Goal: Obtain resource: Download file/media

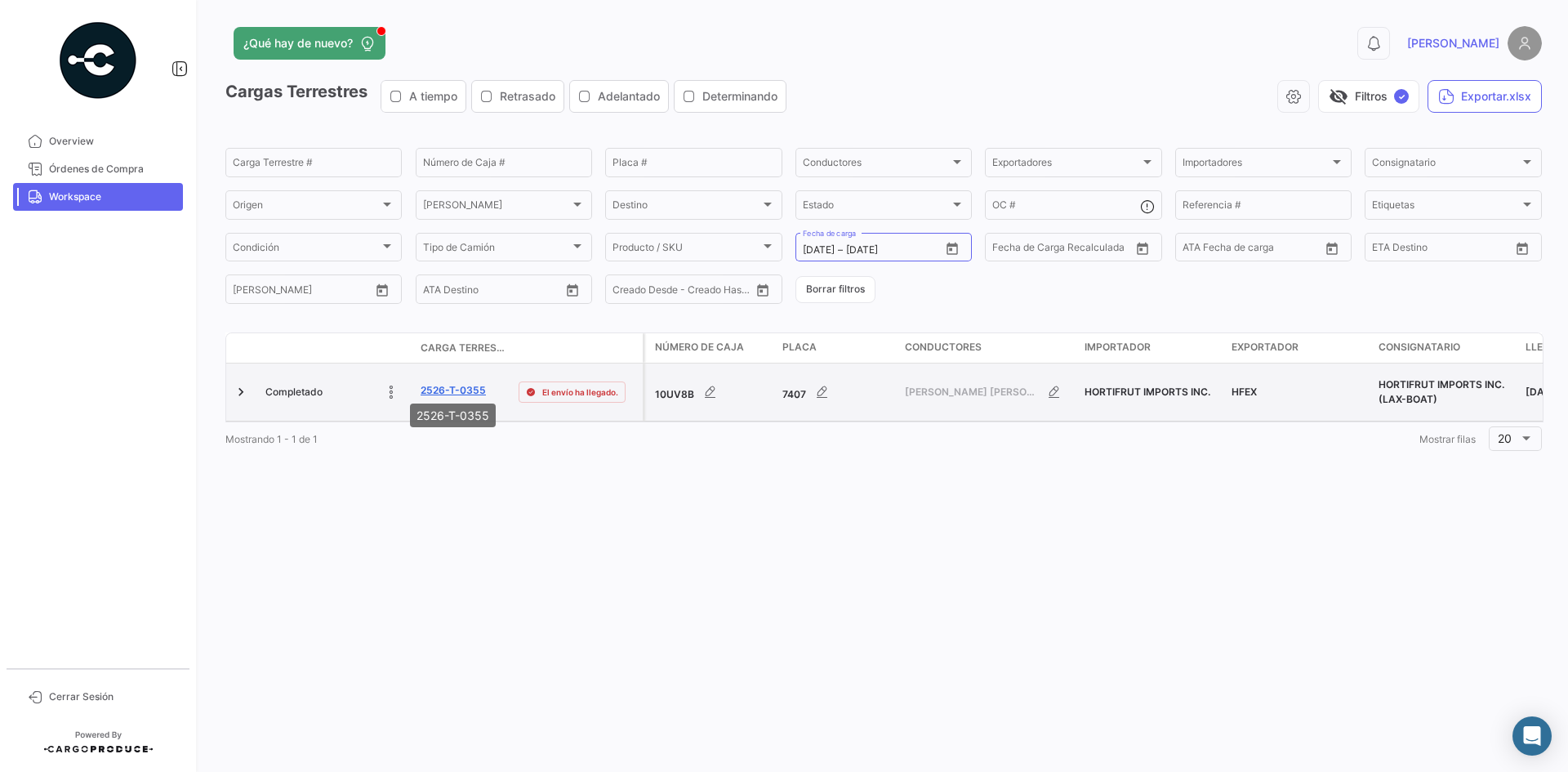
click at [434, 386] on link "2526-T-0355" at bounding box center [453, 390] width 66 height 14
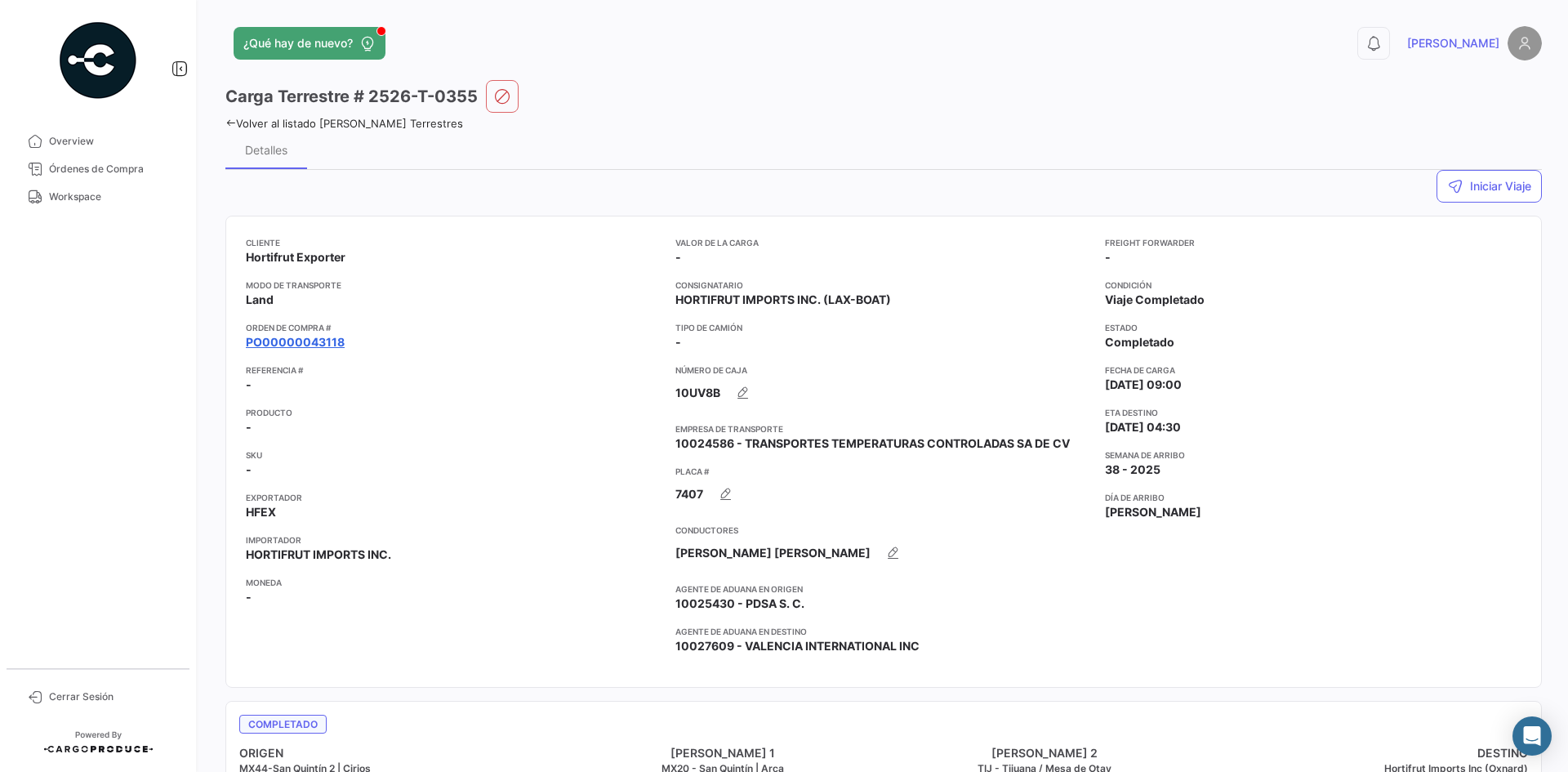
click at [310, 346] on link "PO00000043118" at bounding box center [295, 342] width 99 height 16
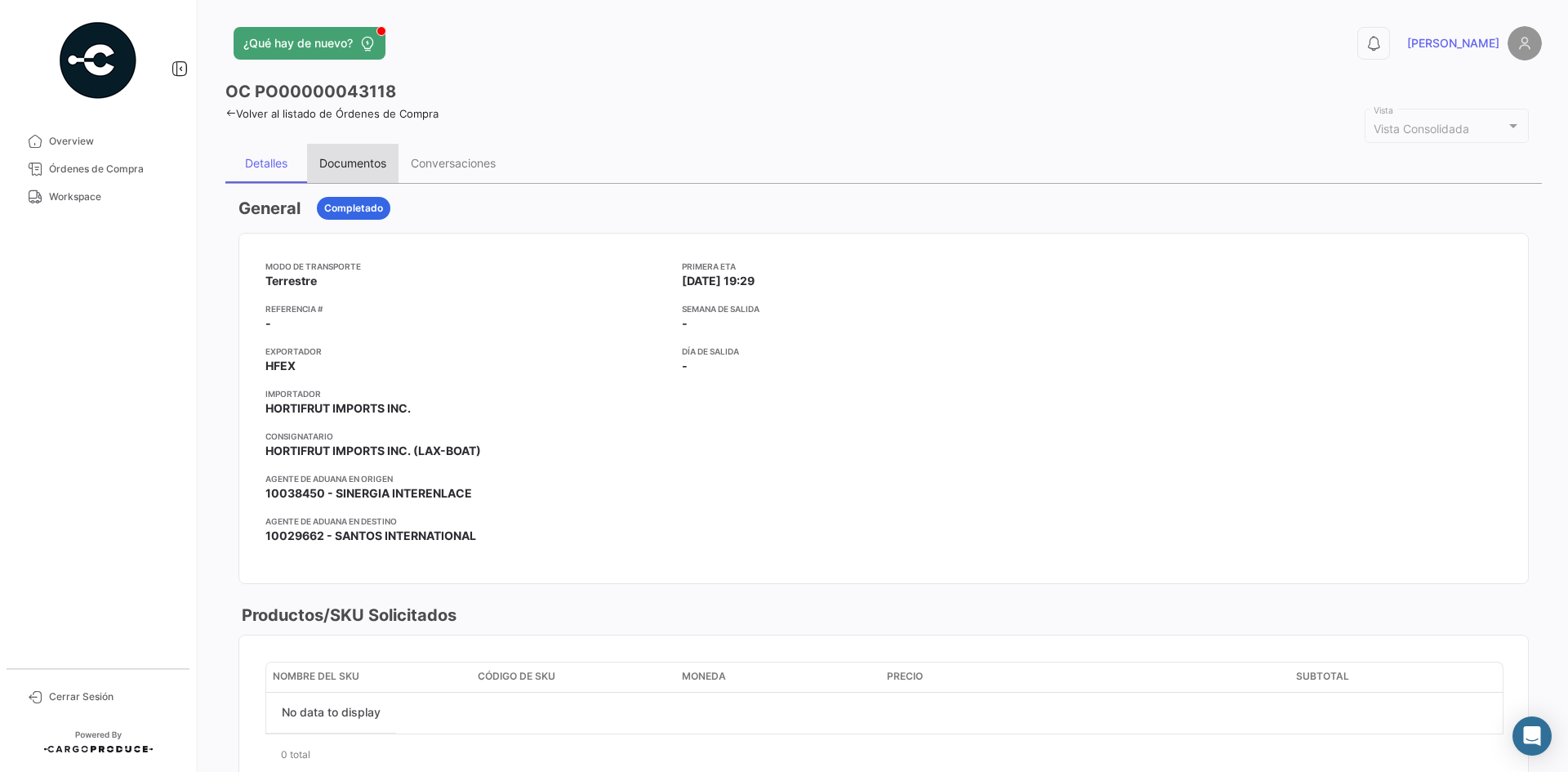
click at [341, 162] on div "Documentos" at bounding box center [353, 162] width 67 height 14
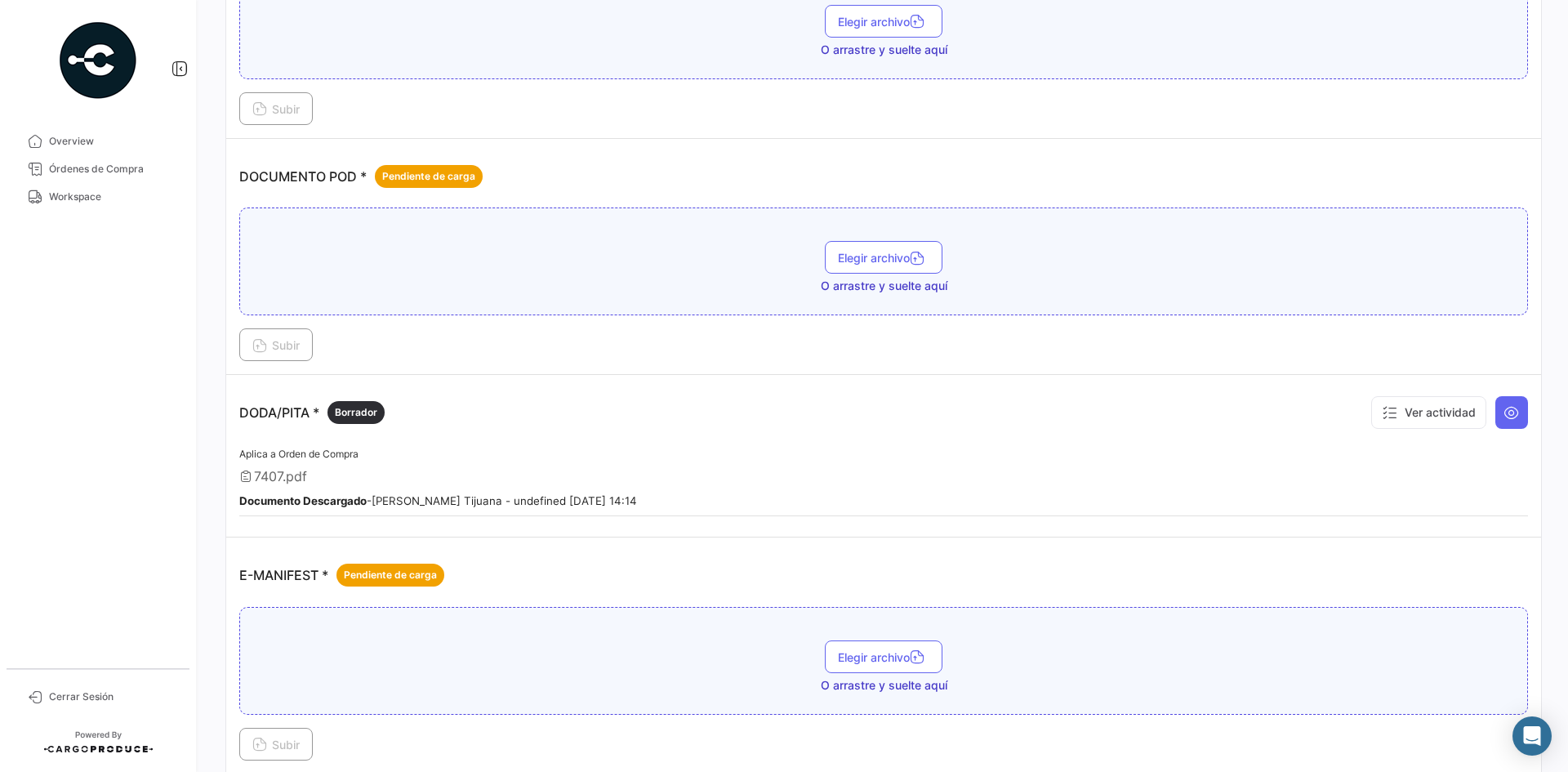
scroll to position [653, 0]
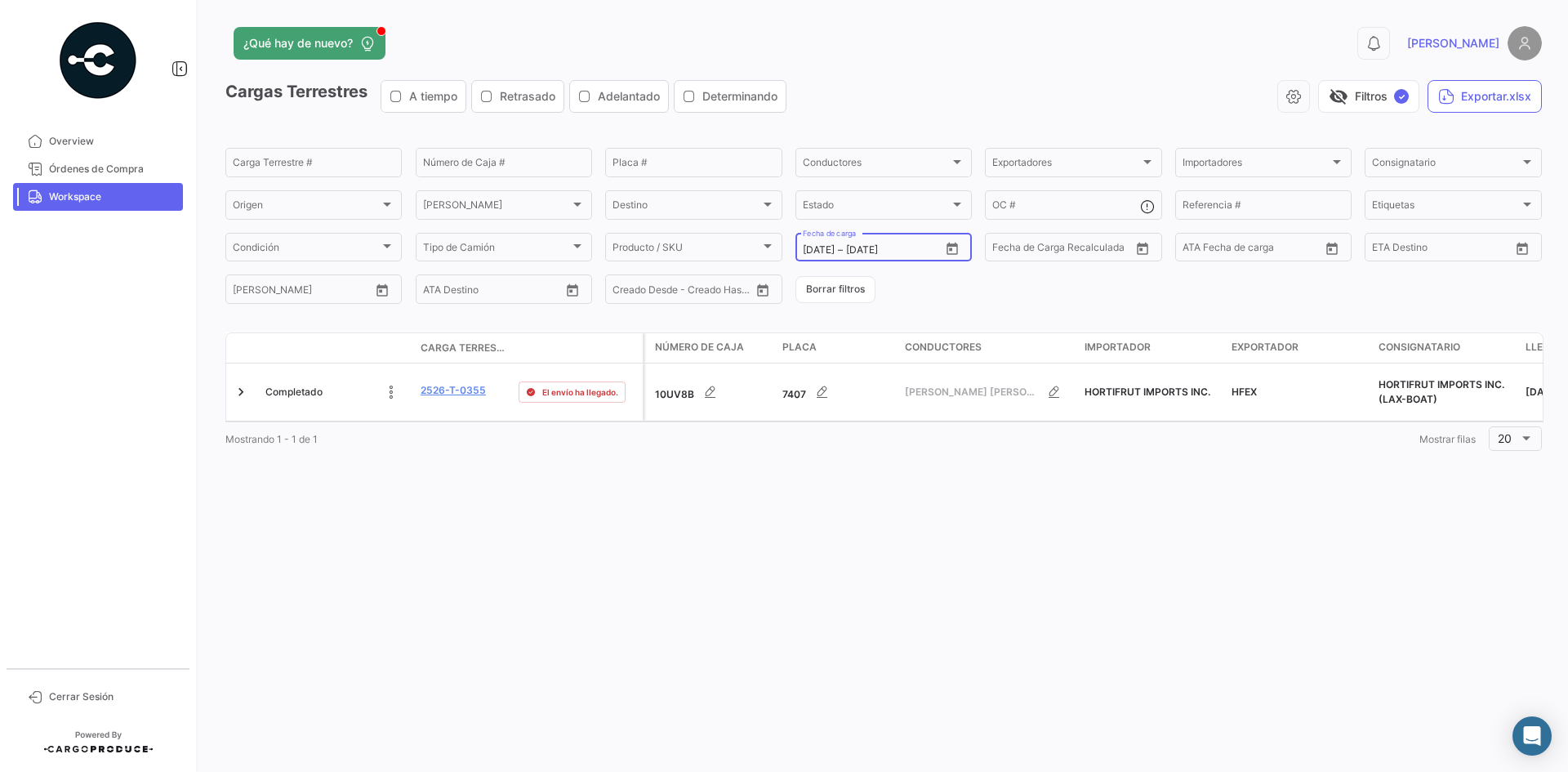
click at [955, 249] on icon "Open calendar" at bounding box center [952, 248] width 14 height 14
click at [990, 481] on div "27" at bounding box center [987, 479] width 26 height 29
type input "[DATE]"
click at [1012, 482] on div "28" at bounding box center [1015, 479] width 26 height 29
type input "[DATE]"
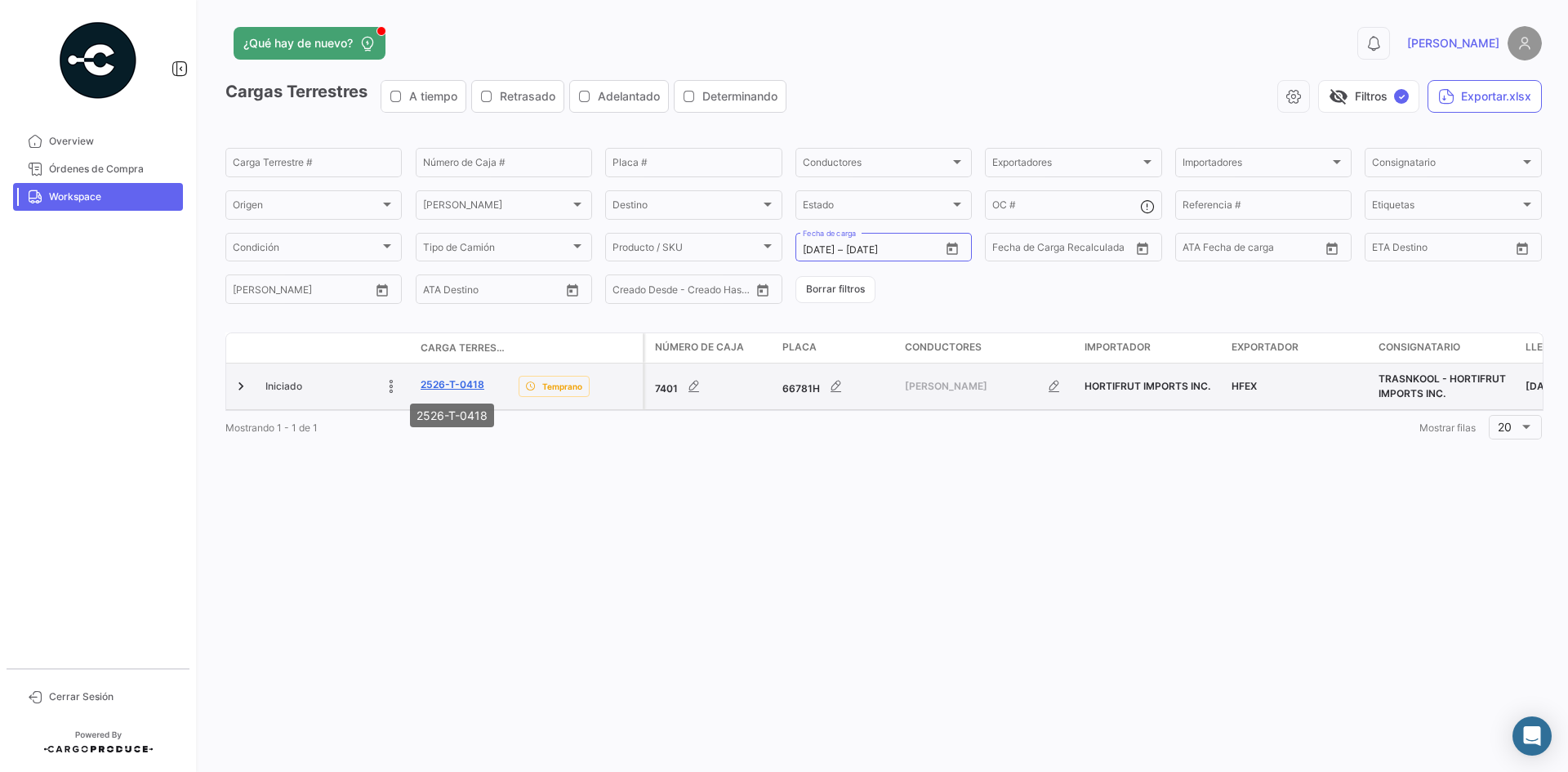
click at [451, 386] on link "2526-T-0418" at bounding box center [452, 385] width 64 height 14
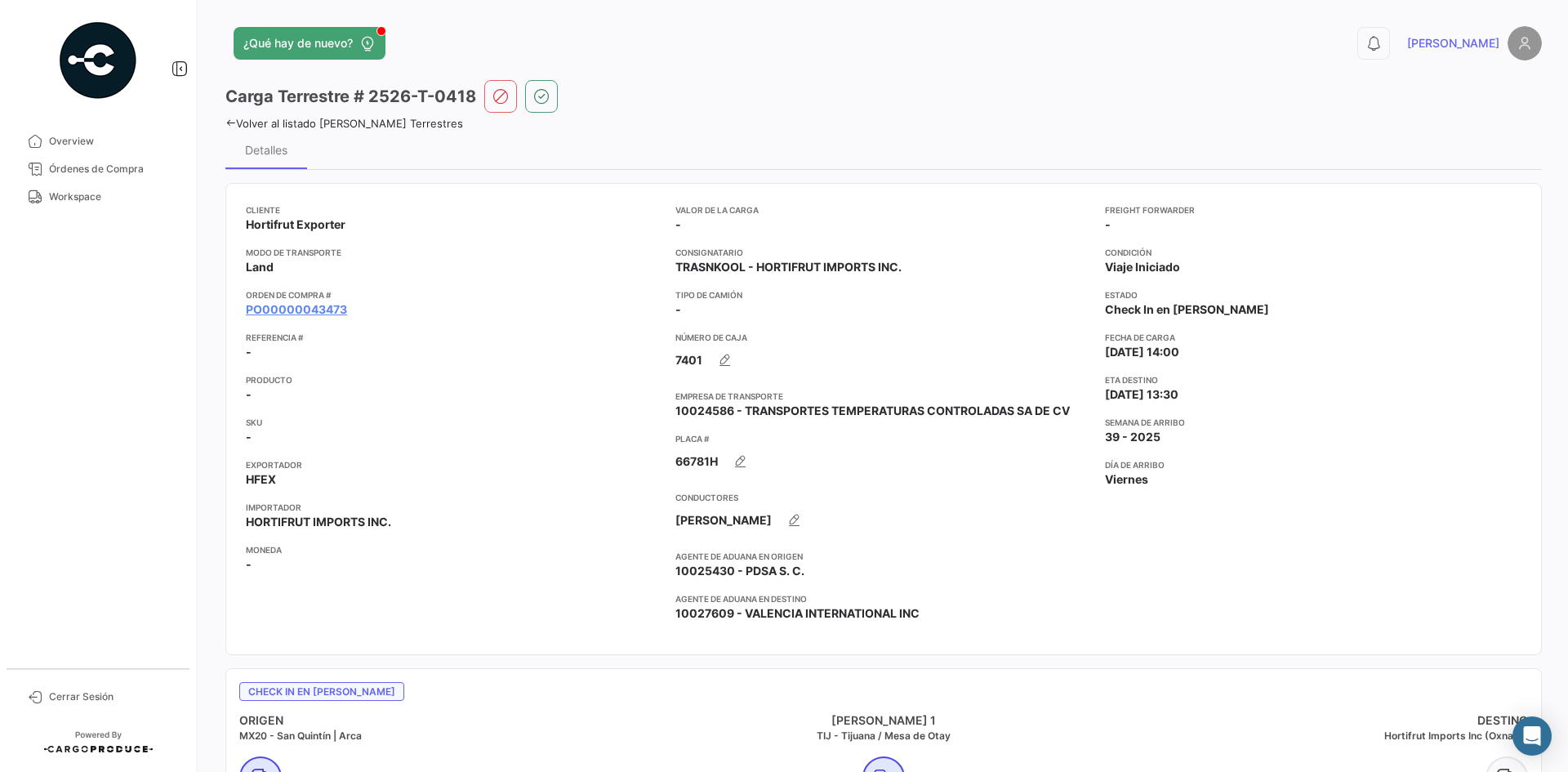
scroll to position [82, 0]
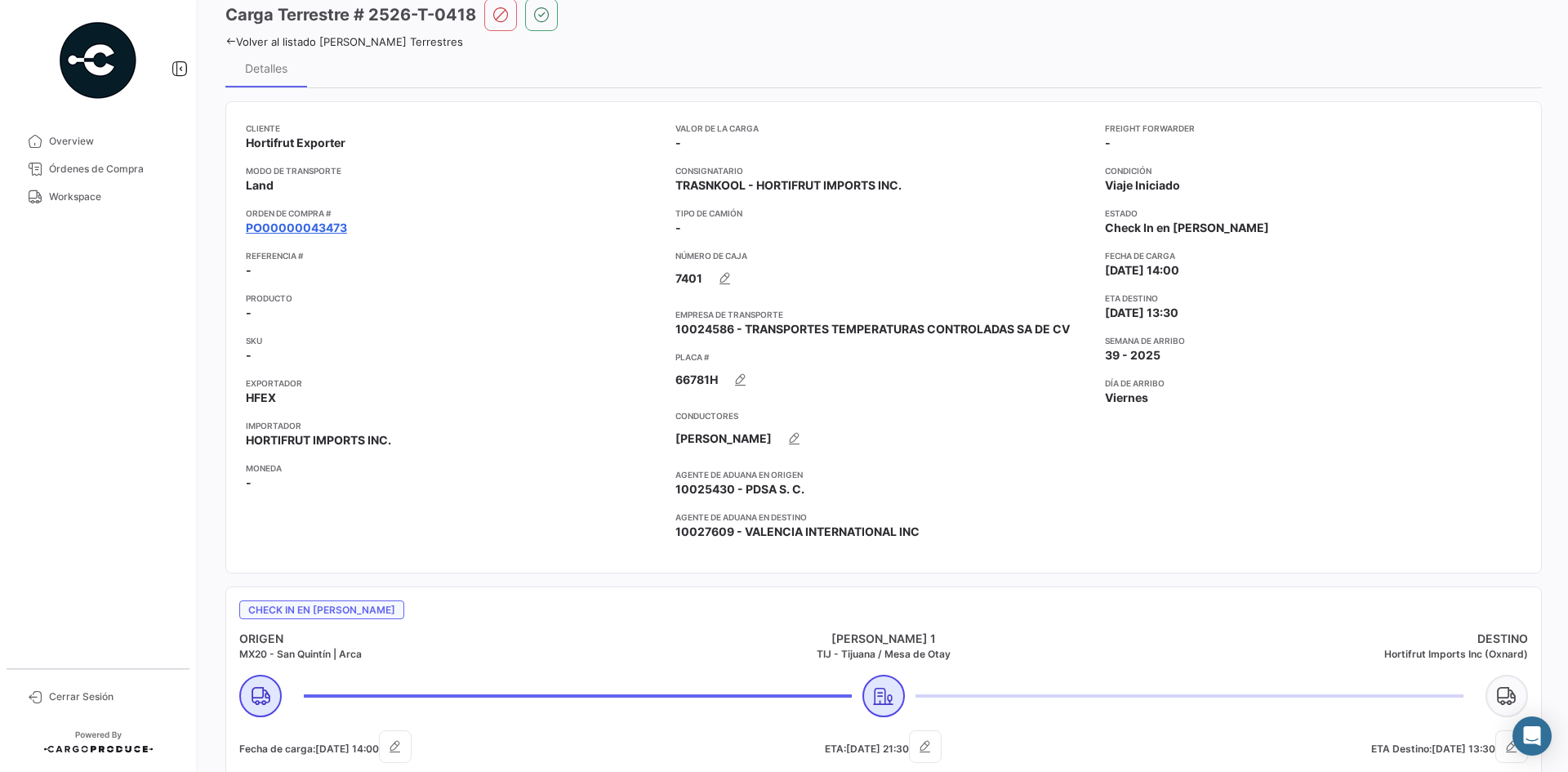
click at [308, 232] on link "PO00000043473" at bounding box center [296, 227] width 101 height 16
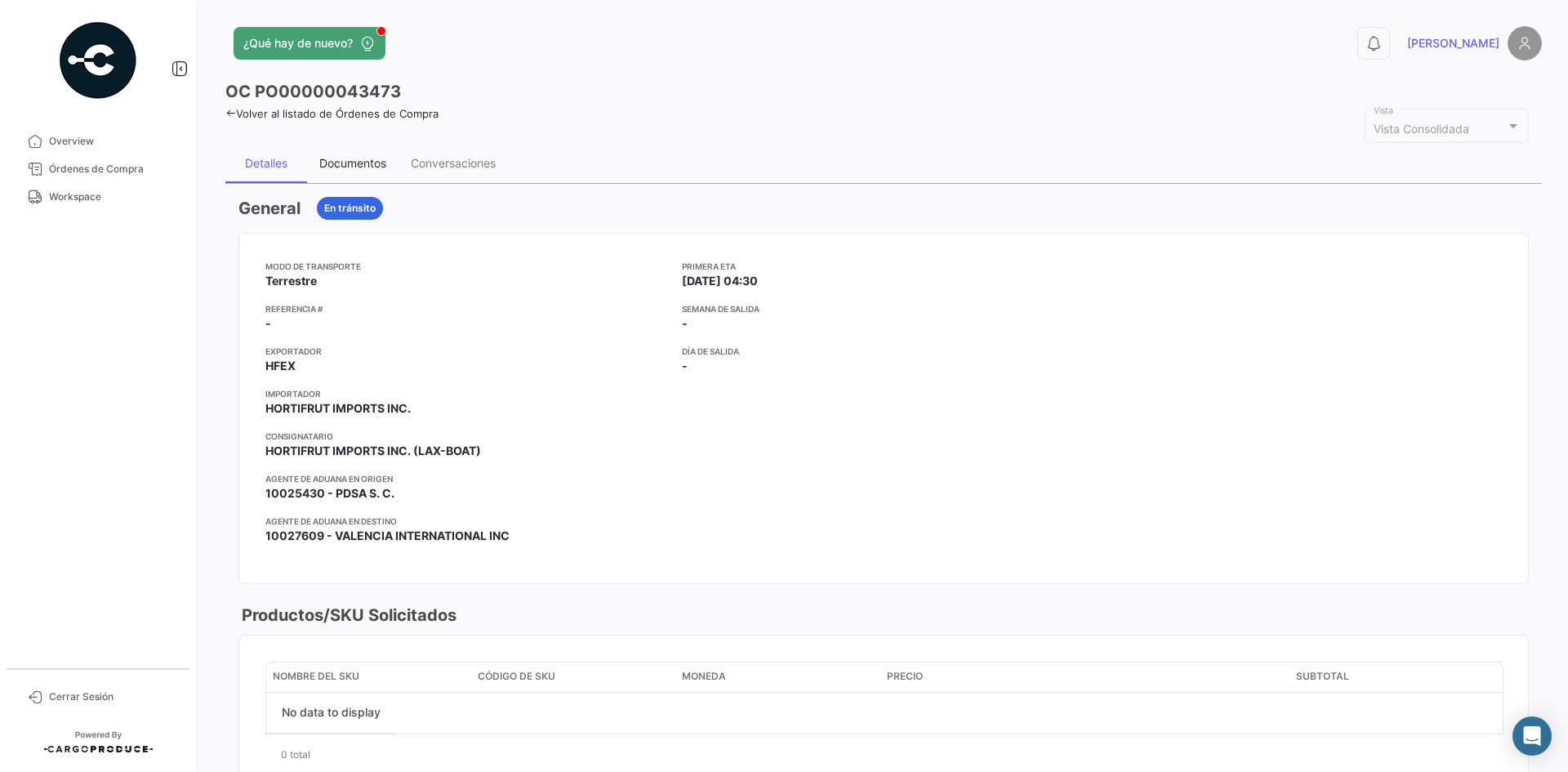
click at [370, 151] on div "Documentos" at bounding box center [353, 163] width 92 height 40
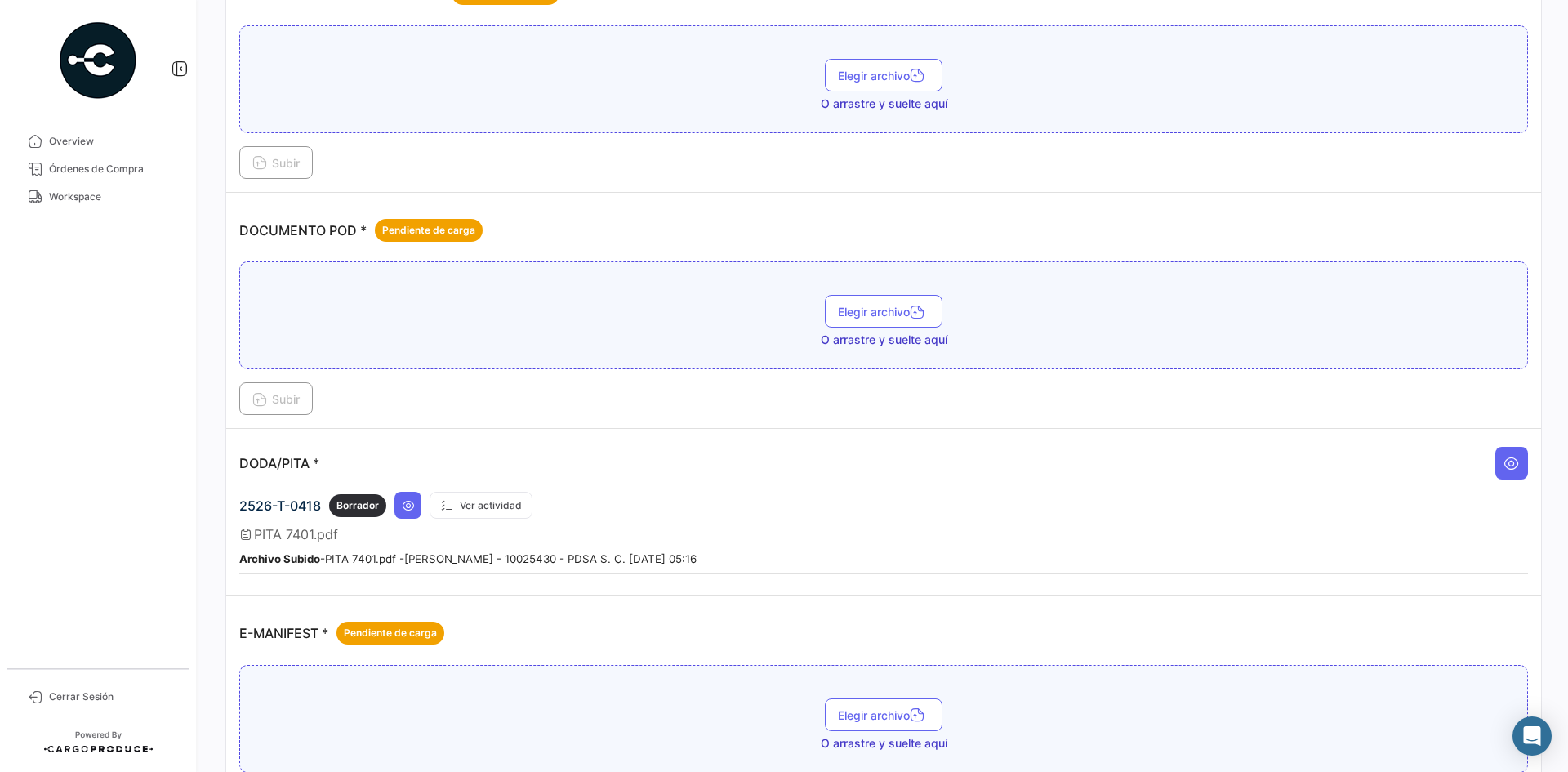
scroll to position [572, 0]
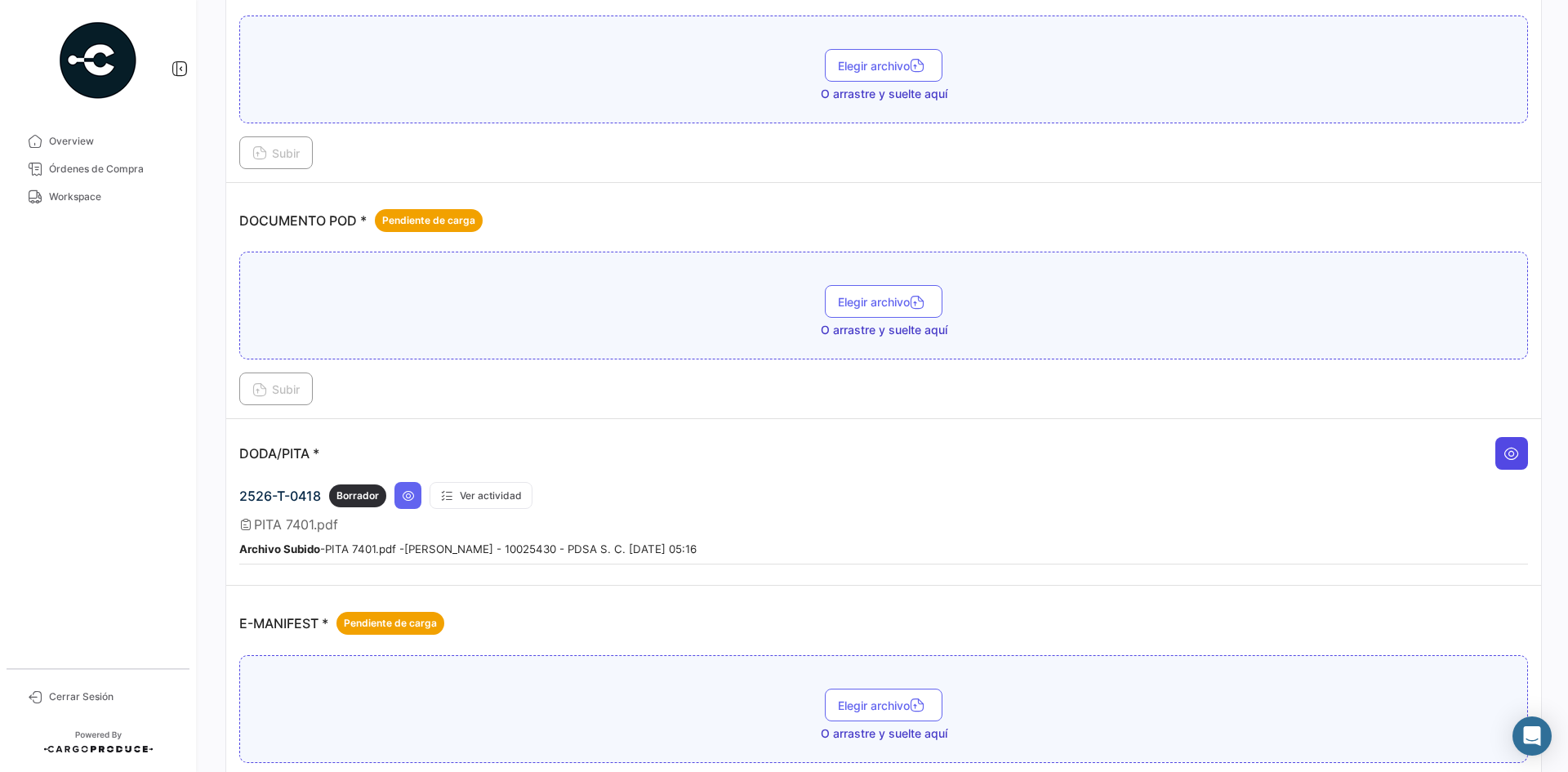
click at [1504, 454] on icon at bounding box center [1512, 453] width 16 height 16
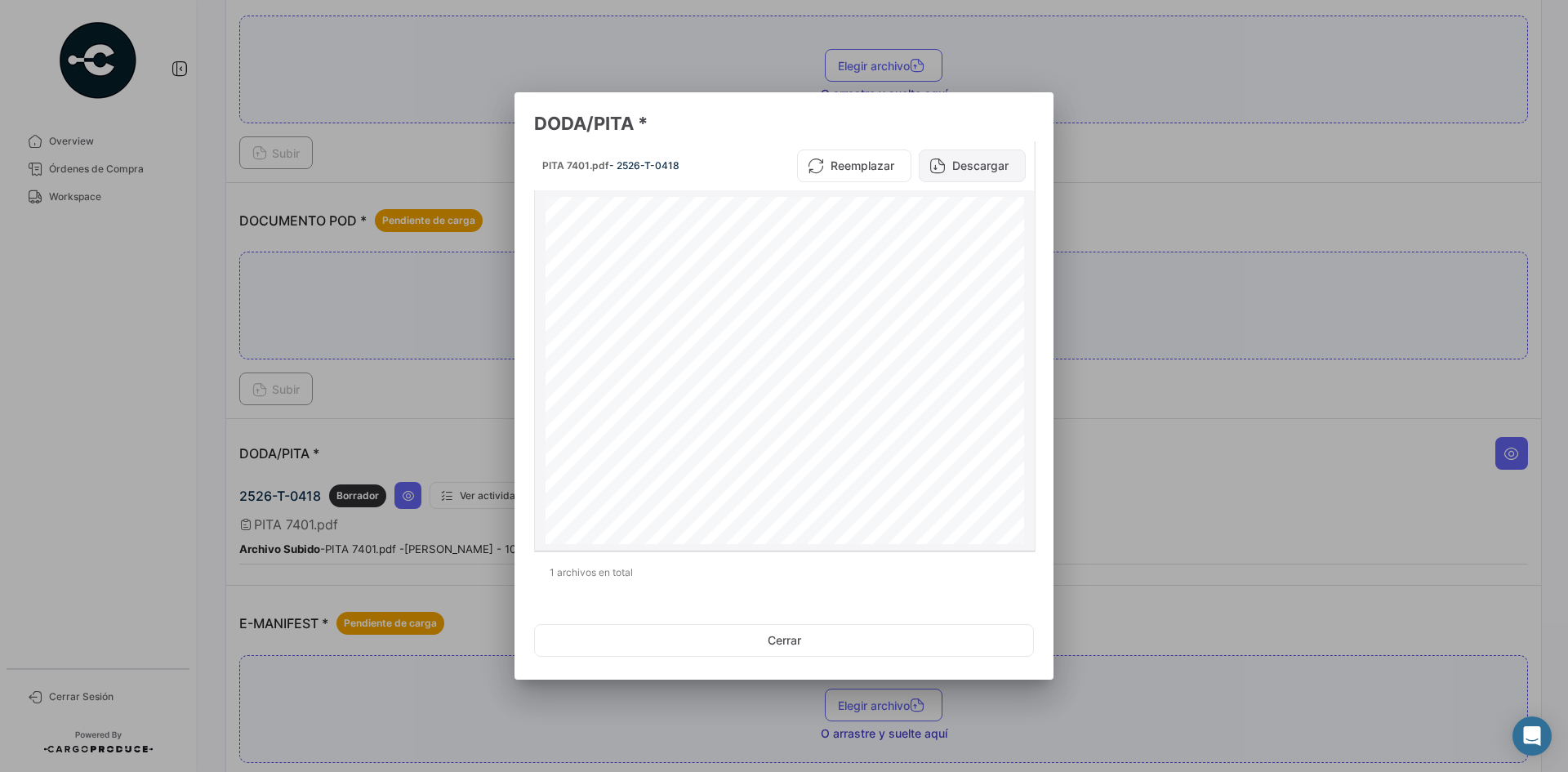
click at [983, 170] on button "Descargar" at bounding box center [972, 166] width 107 height 33
click at [1183, 341] on div at bounding box center [784, 386] width 1568 height 772
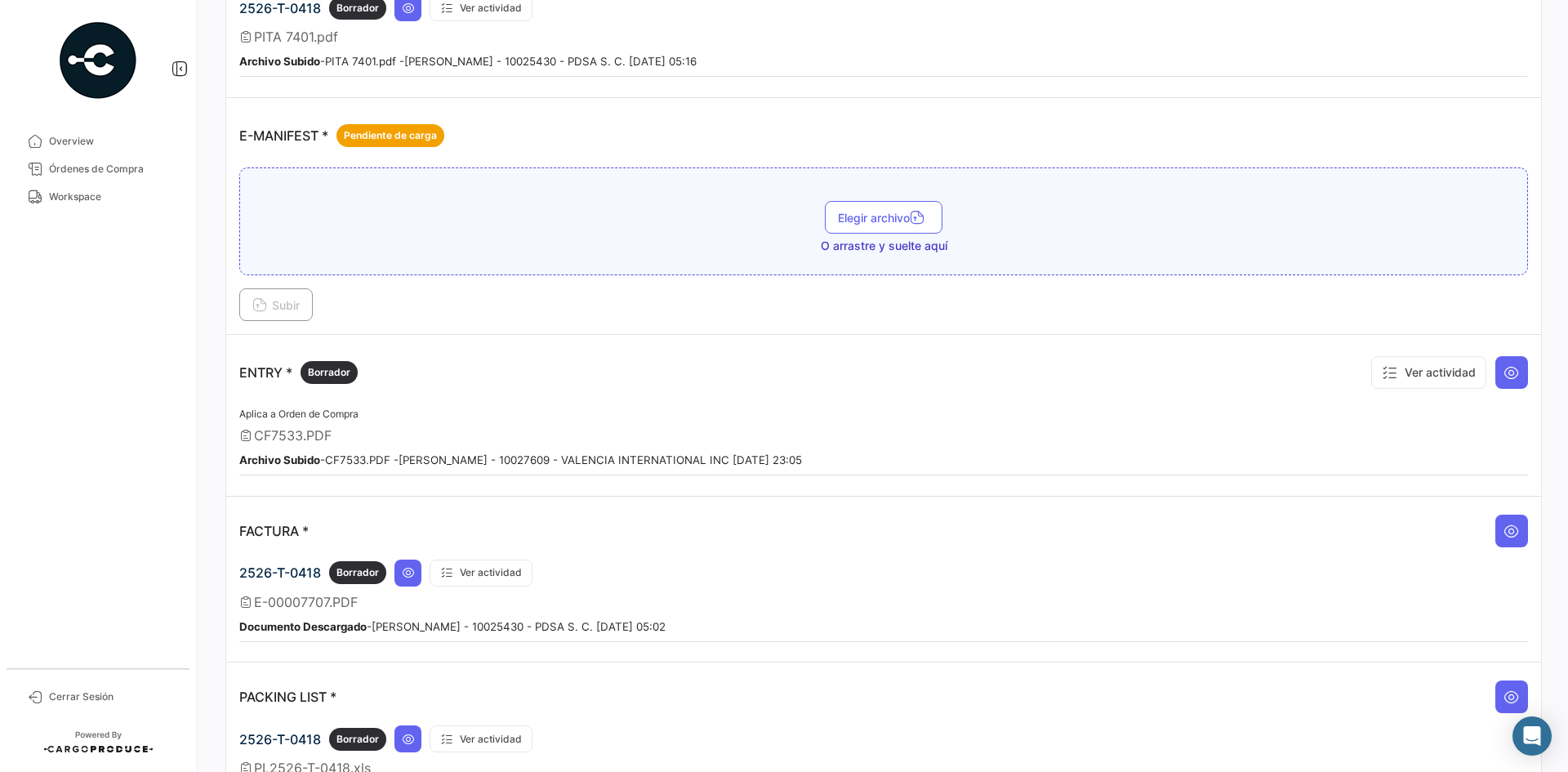
scroll to position [1062, 0]
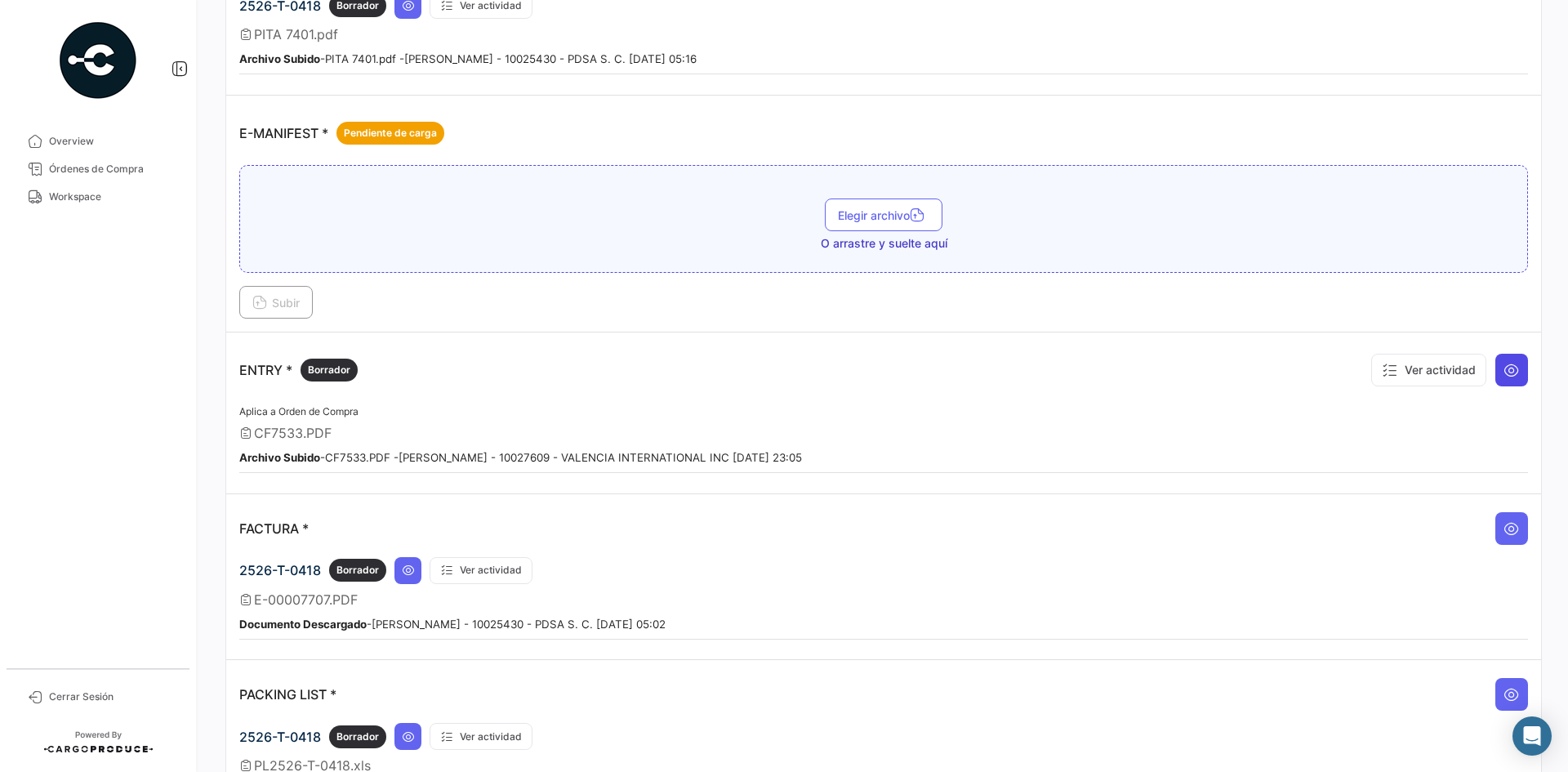
click at [1504, 374] on icon at bounding box center [1512, 370] width 16 height 16
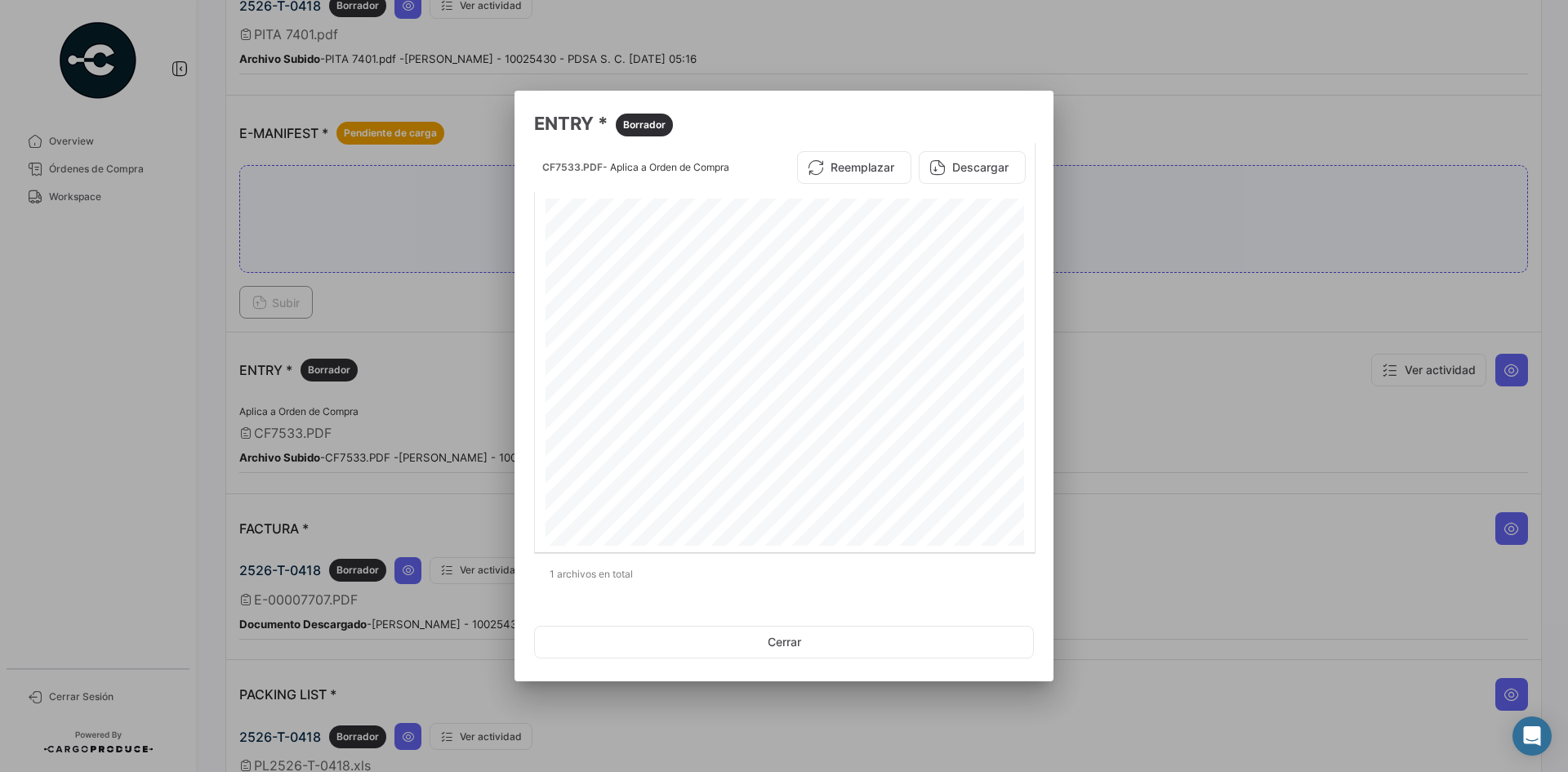
click at [1239, 387] on div at bounding box center [784, 386] width 1568 height 772
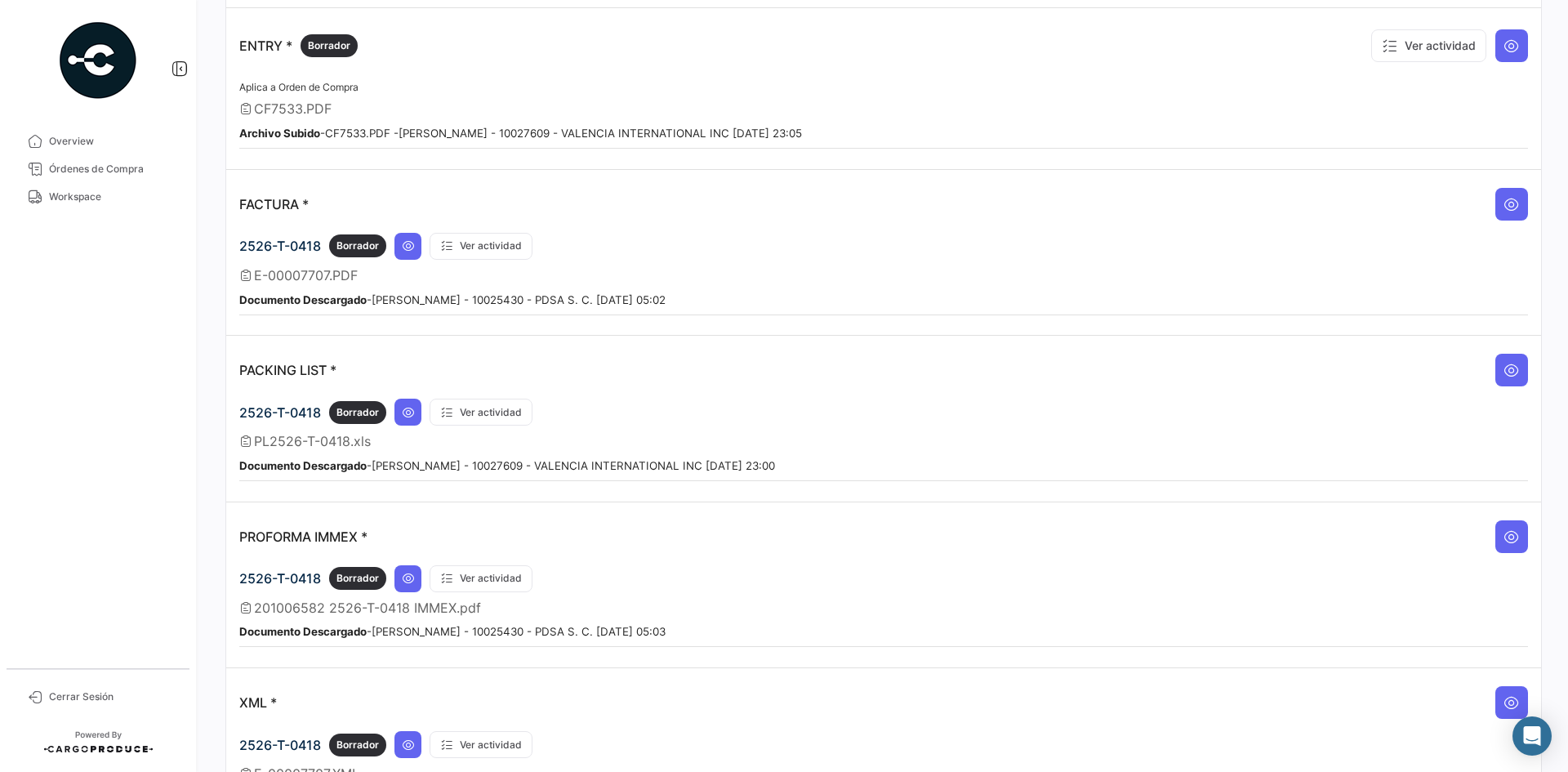
scroll to position [1388, 0]
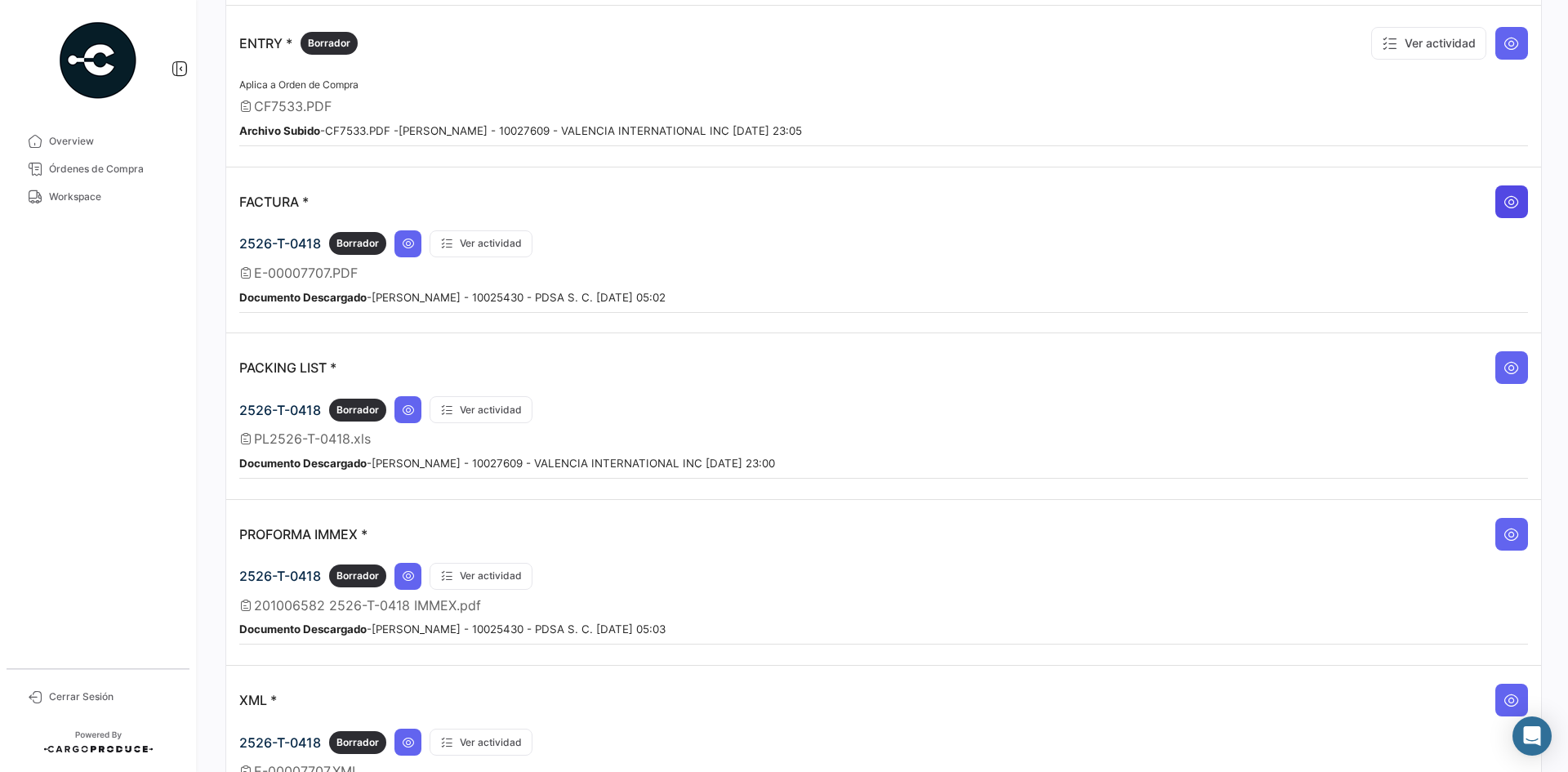
click at [1508, 206] on icon at bounding box center [1512, 201] width 16 height 16
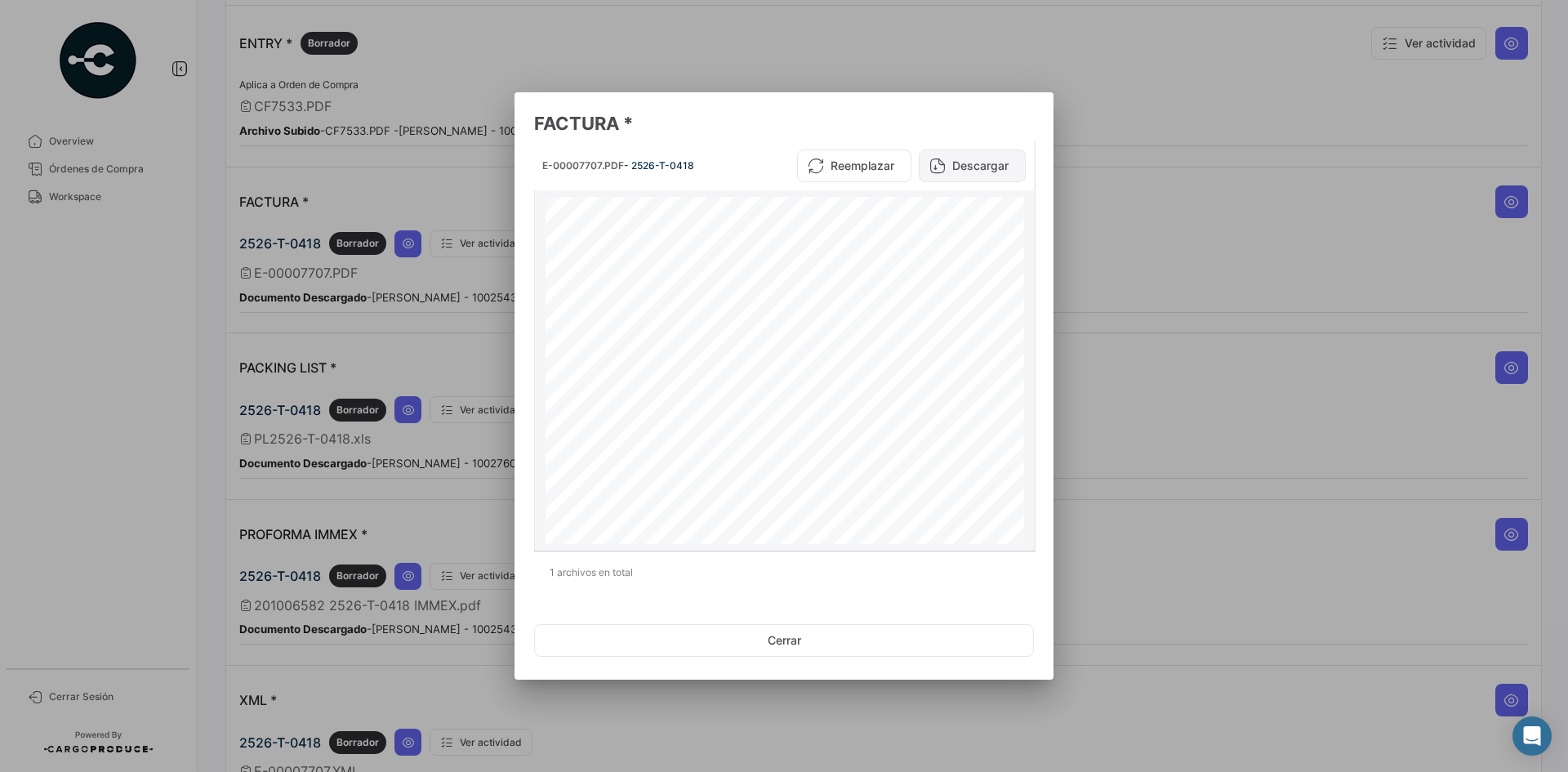
click at [971, 164] on button "Descargar" at bounding box center [972, 166] width 107 height 33
click at [1147, 206] on div at bounding box center [784, 386] width 1568 height 772
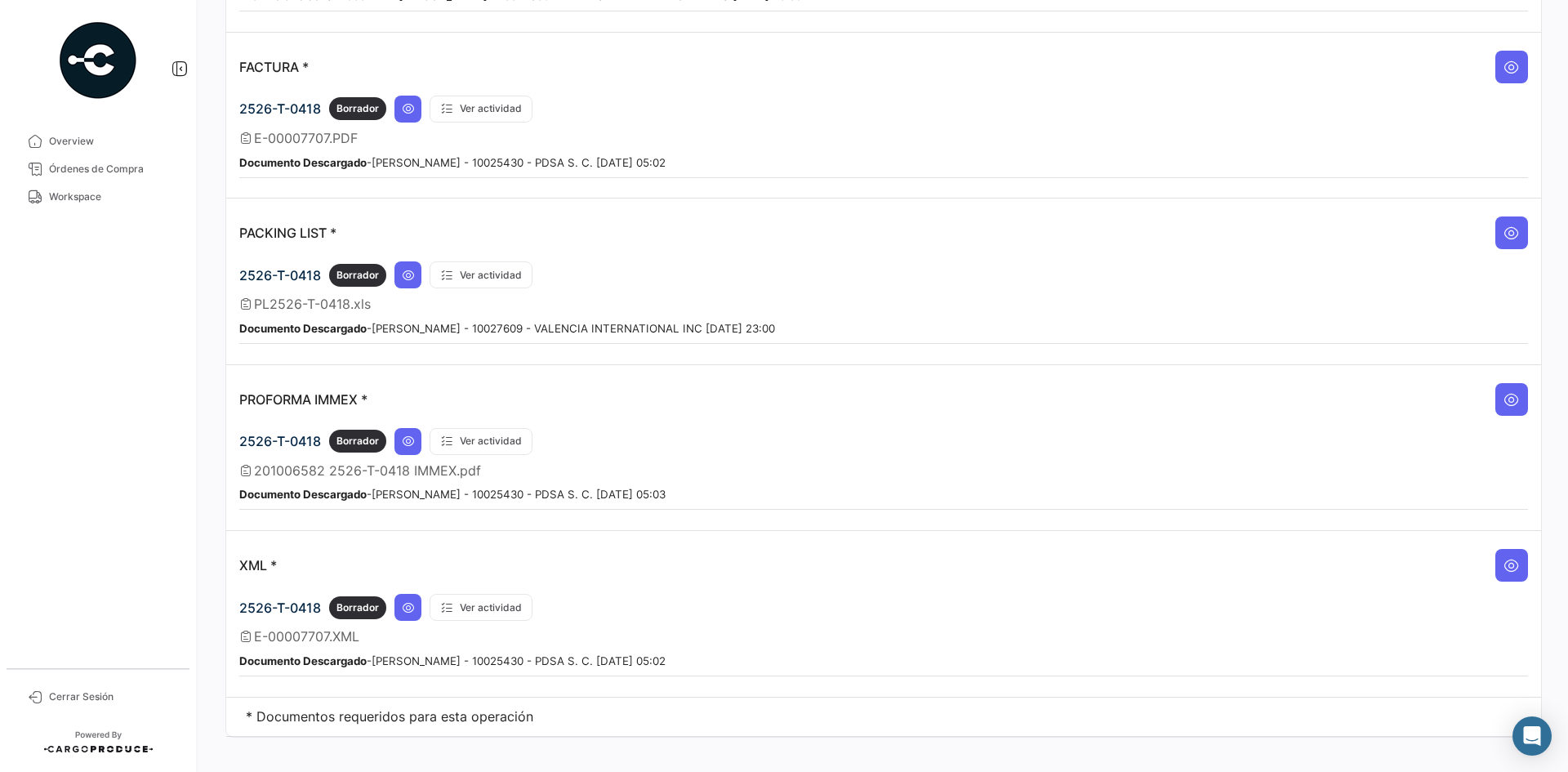
scroll to position [1541, 0]
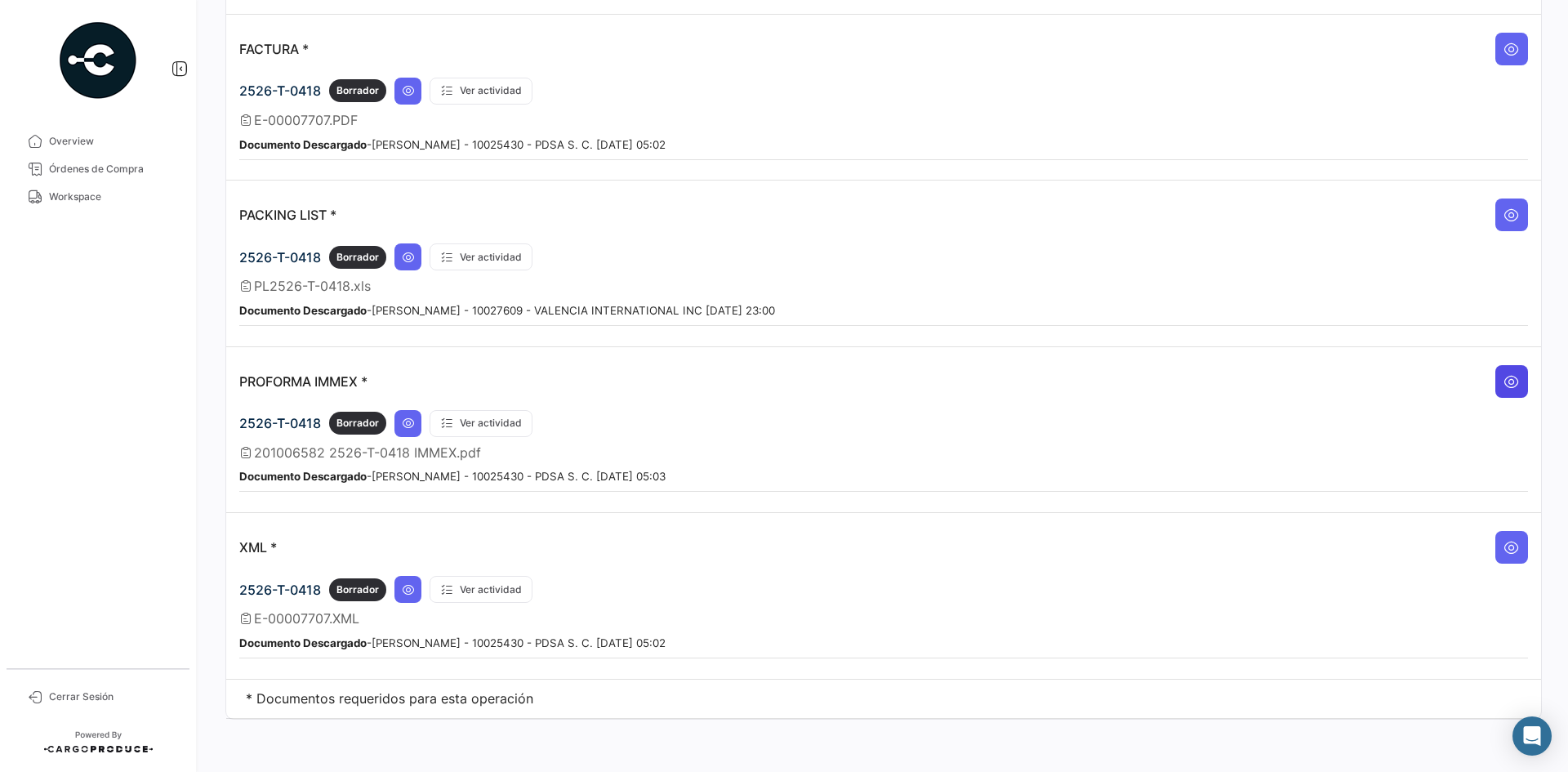
click at [1504, 381] on icon at bounding box center [1512, 381] width 16 height 16
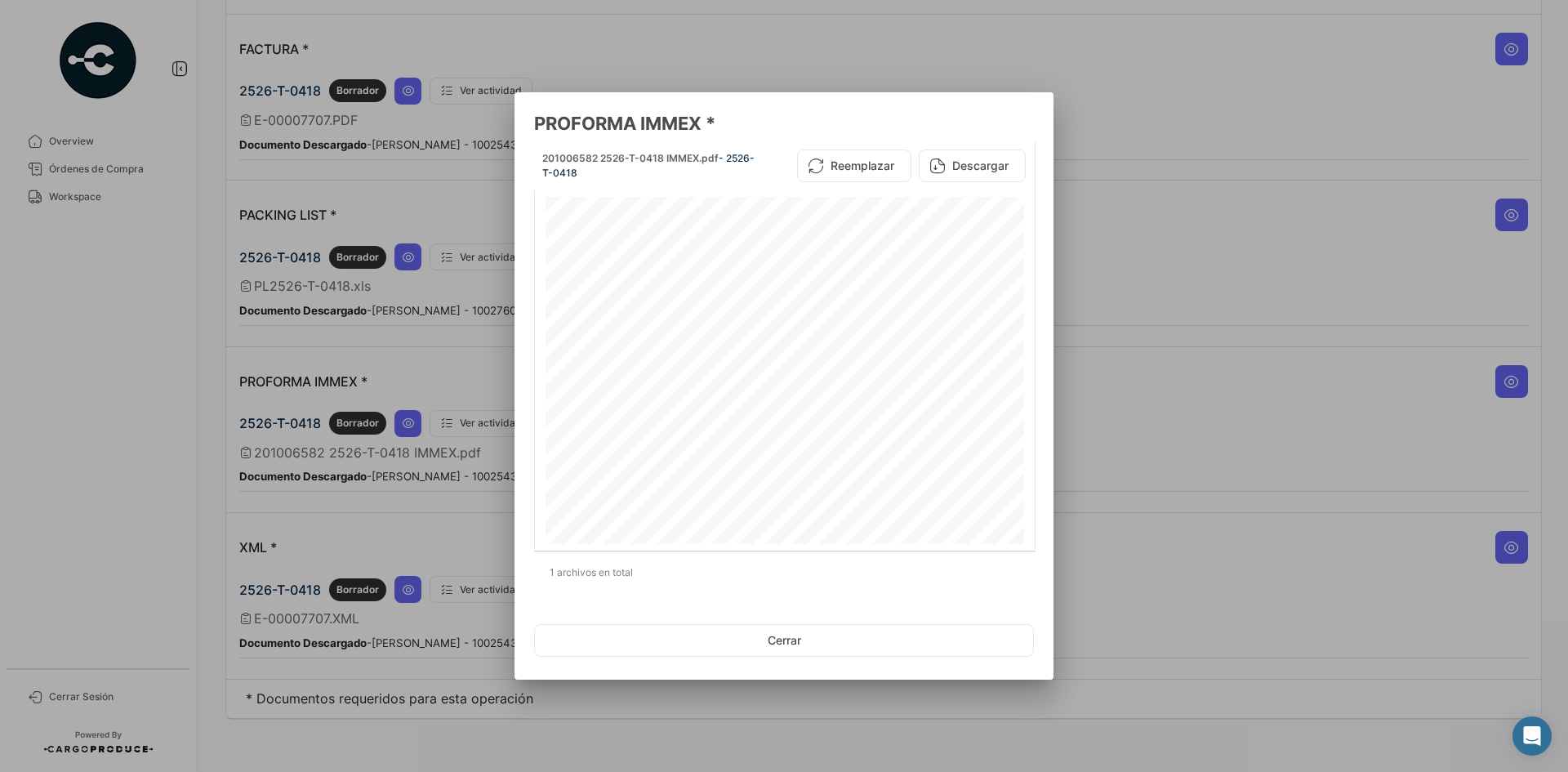
click at [1232, 251] on div at bounding box center [784, 386] width 1568 height 772
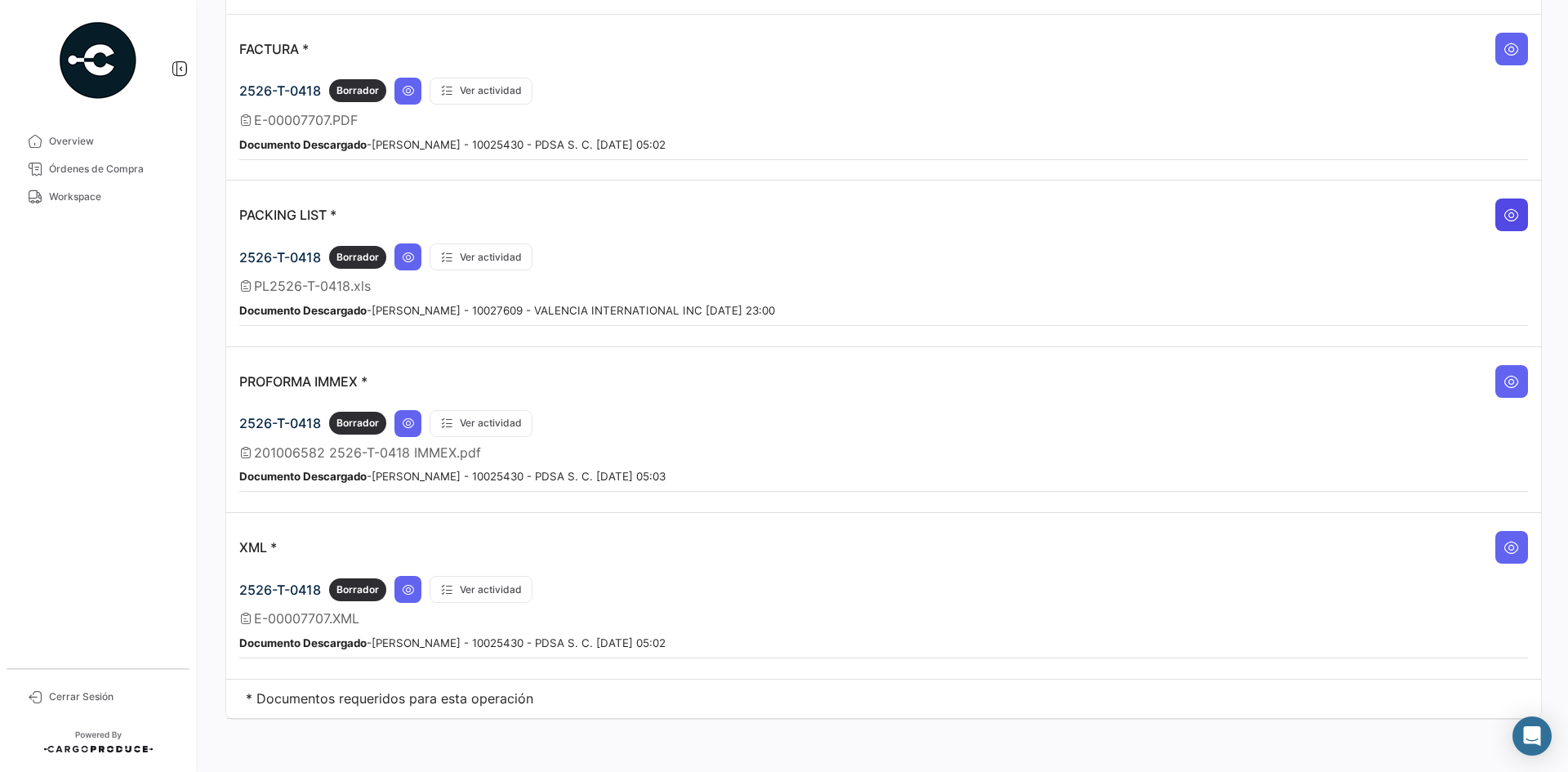
click at [1496, 214] on button at bounding box center [1512, 214] width 33 height 33
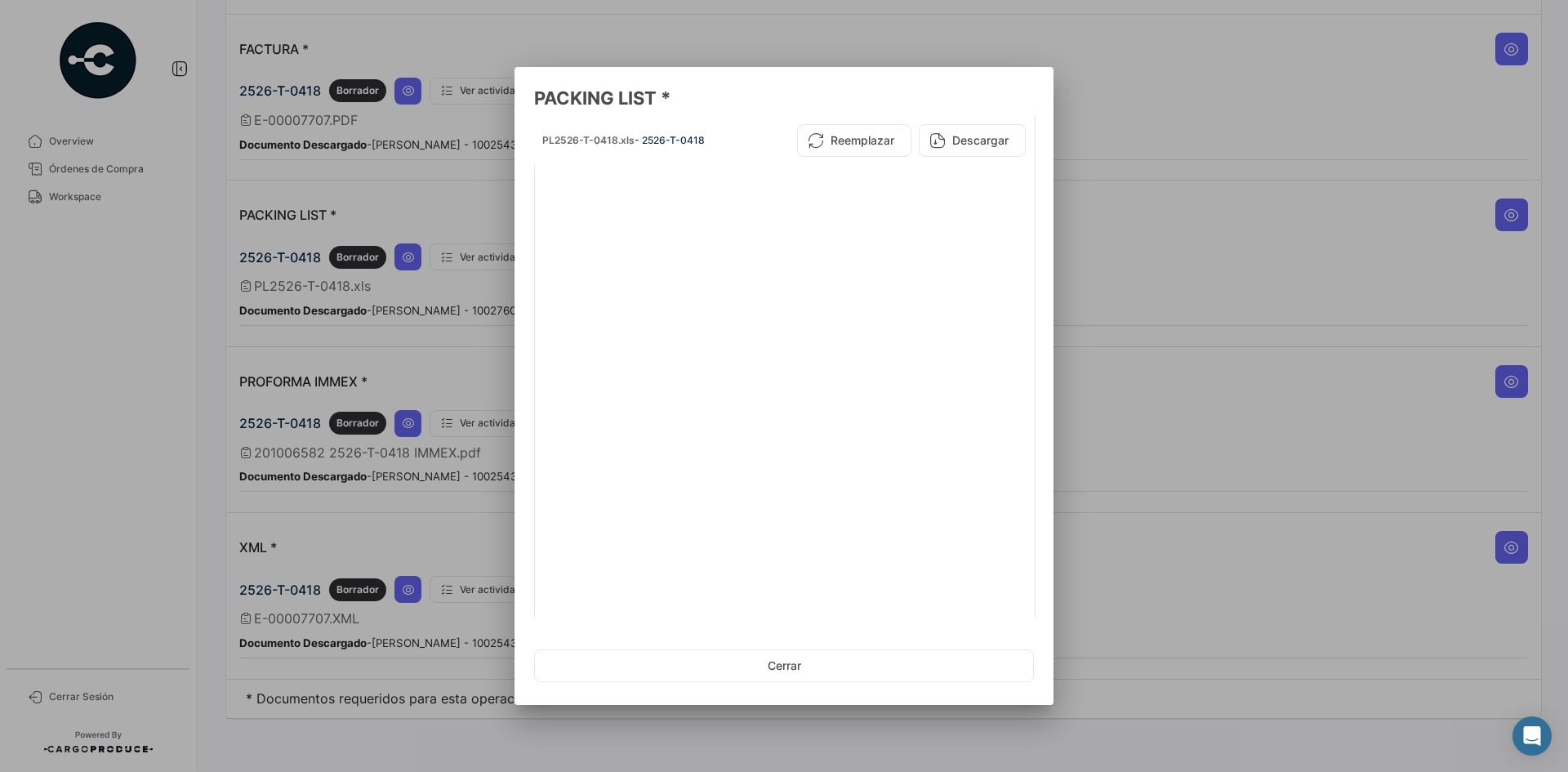
click at [1241, 132] on div at bounding box center [784, 386] width 1568 height 772
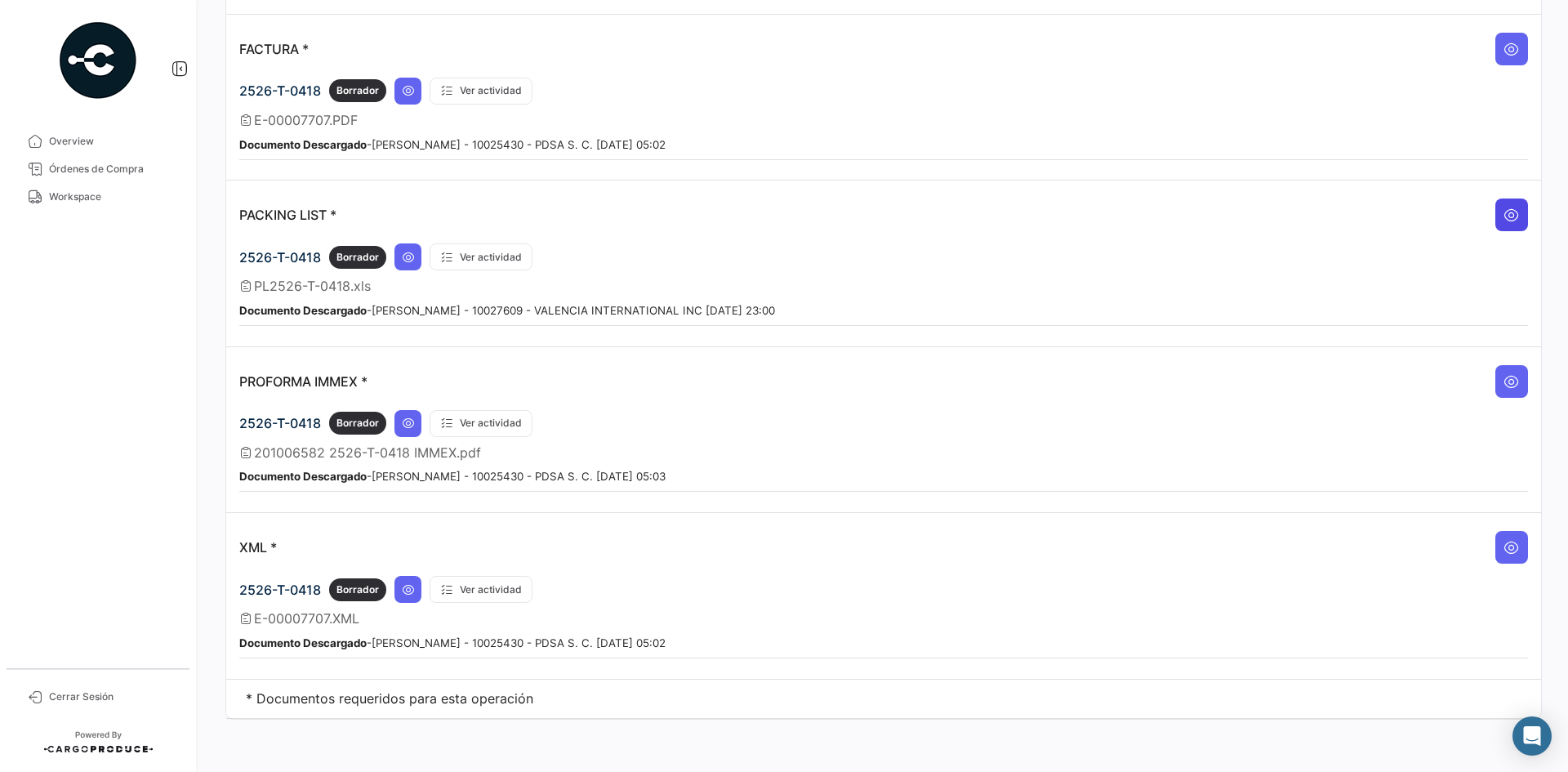
click at [1504, 209] on icon at bounding box center [1512, 214] width 16 height 16
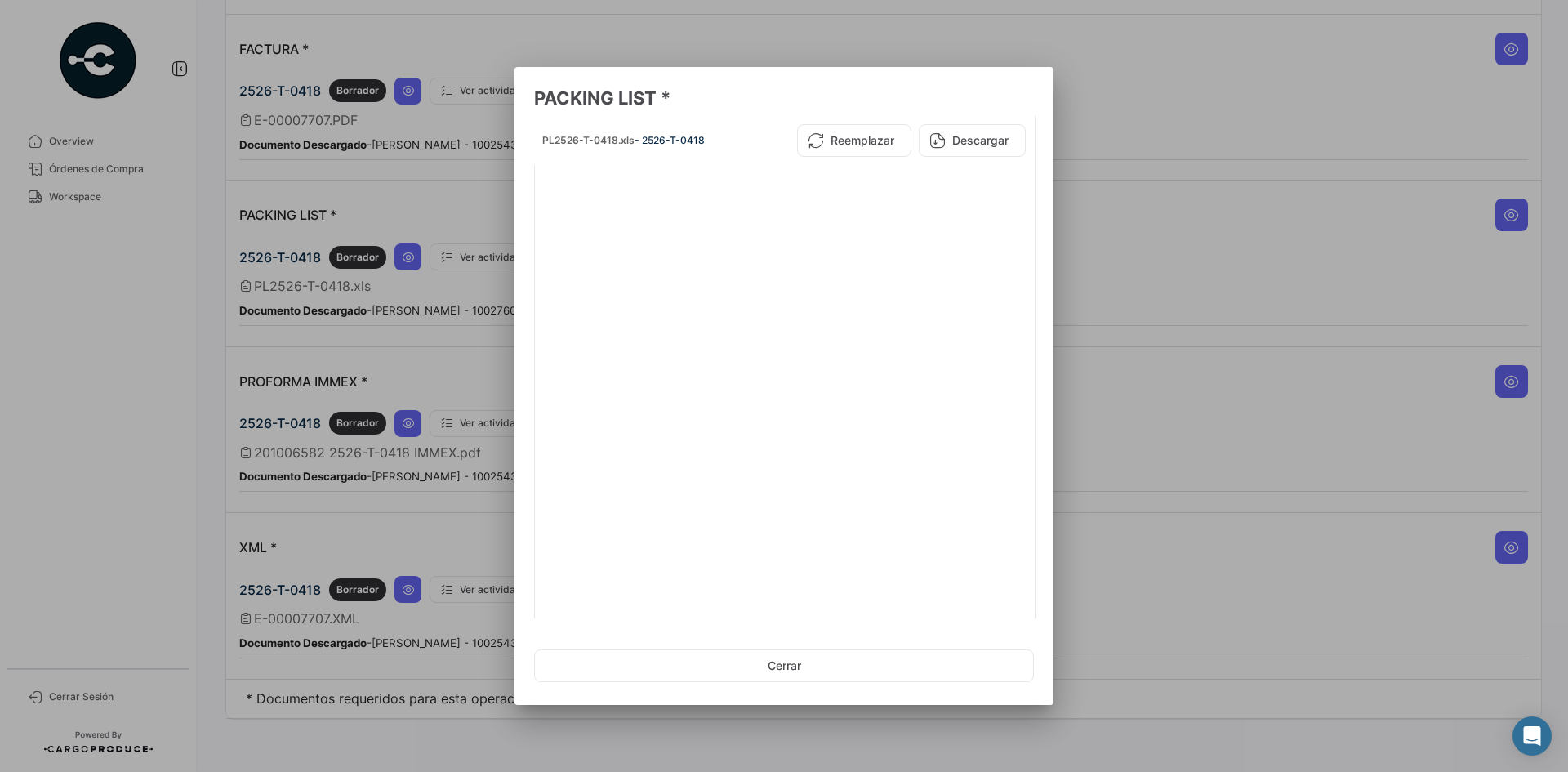
click at [1208, 161] on div at bounding box center [784, 386] width 1568 height 772
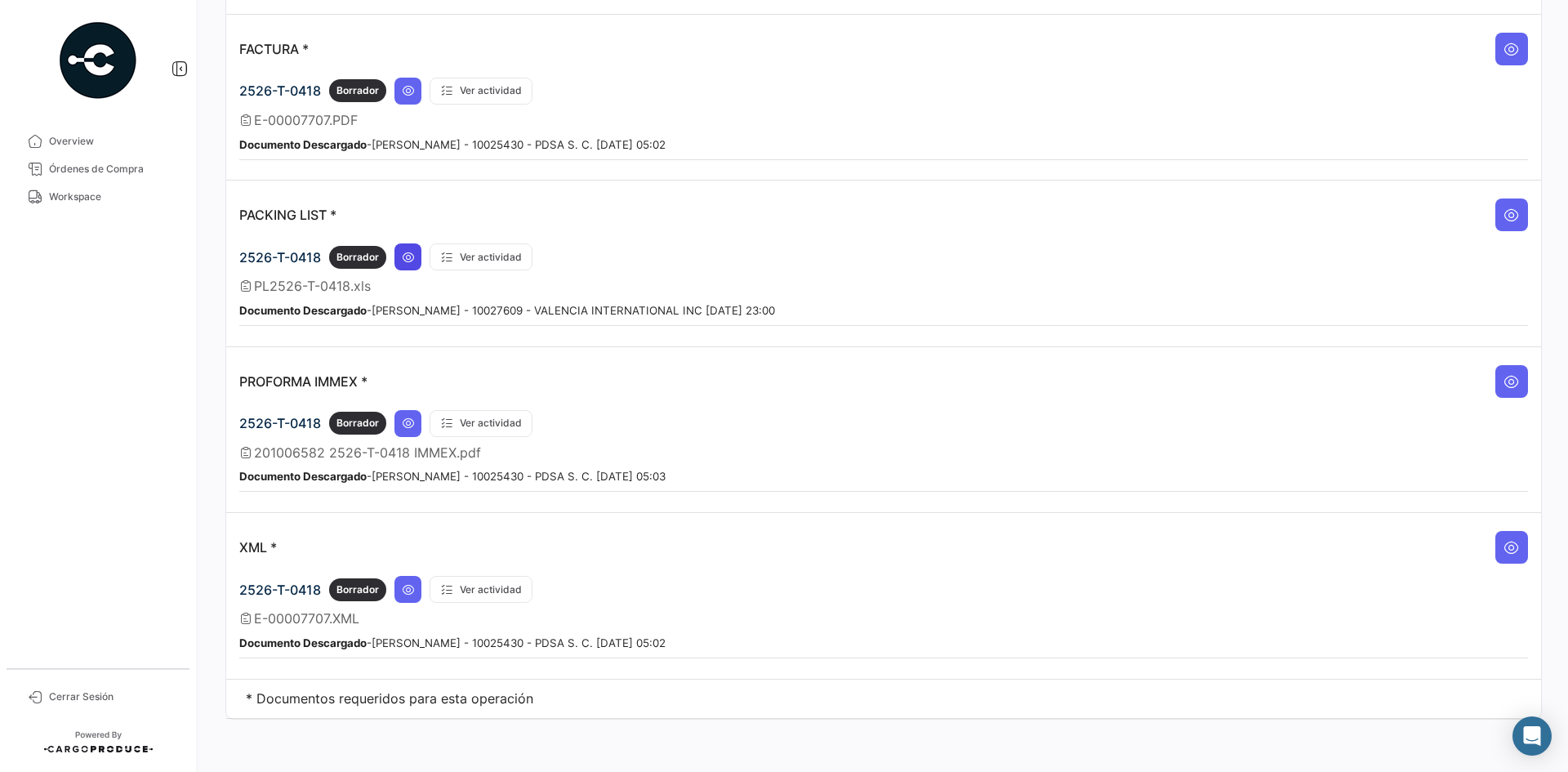
click at [394, 258] on button at bounding box center [408, 257] width 27 height 27
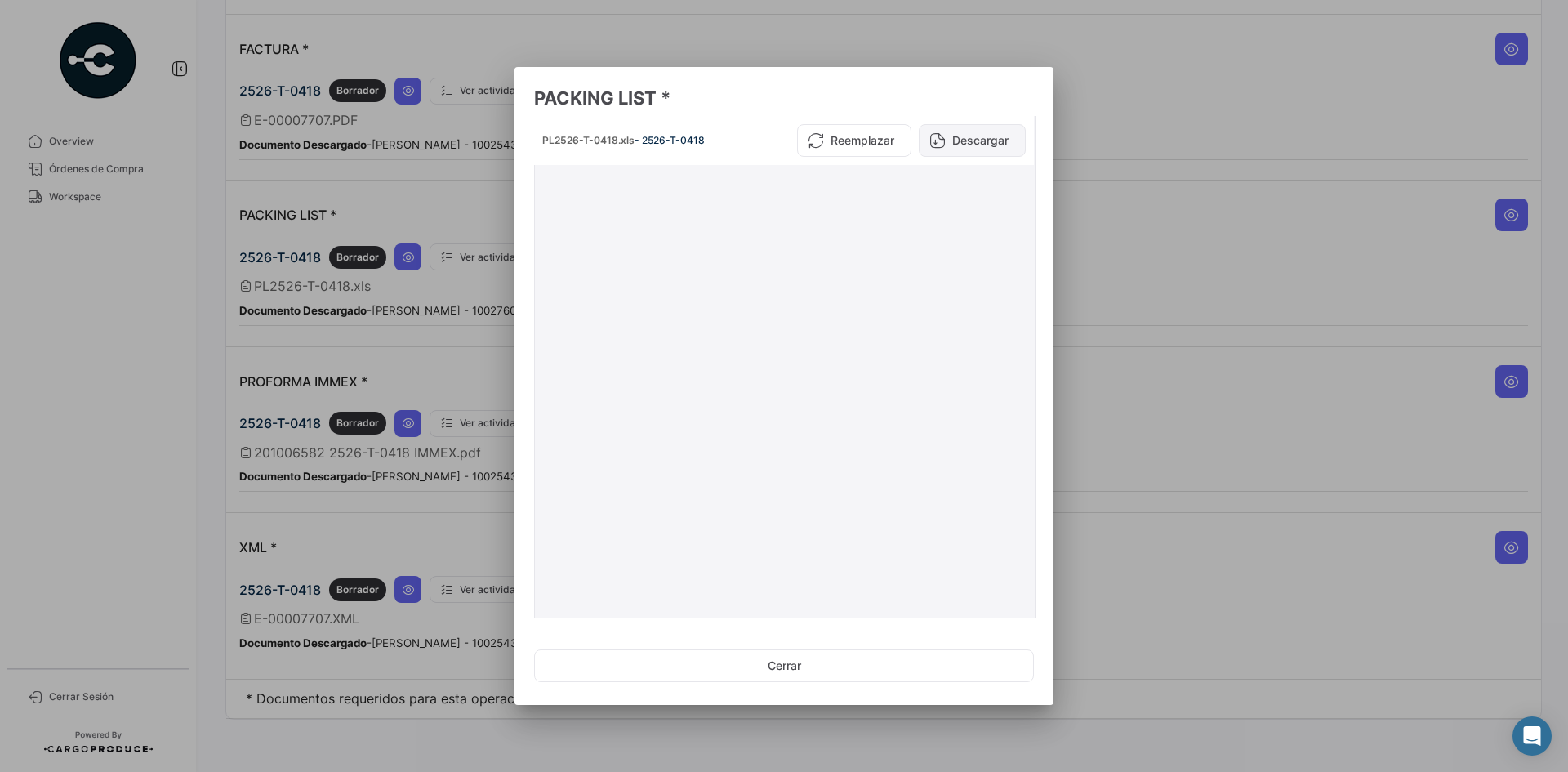
click at [957, 146] on button "Descargar" at bounding box center [972, 141] width 107 height 33
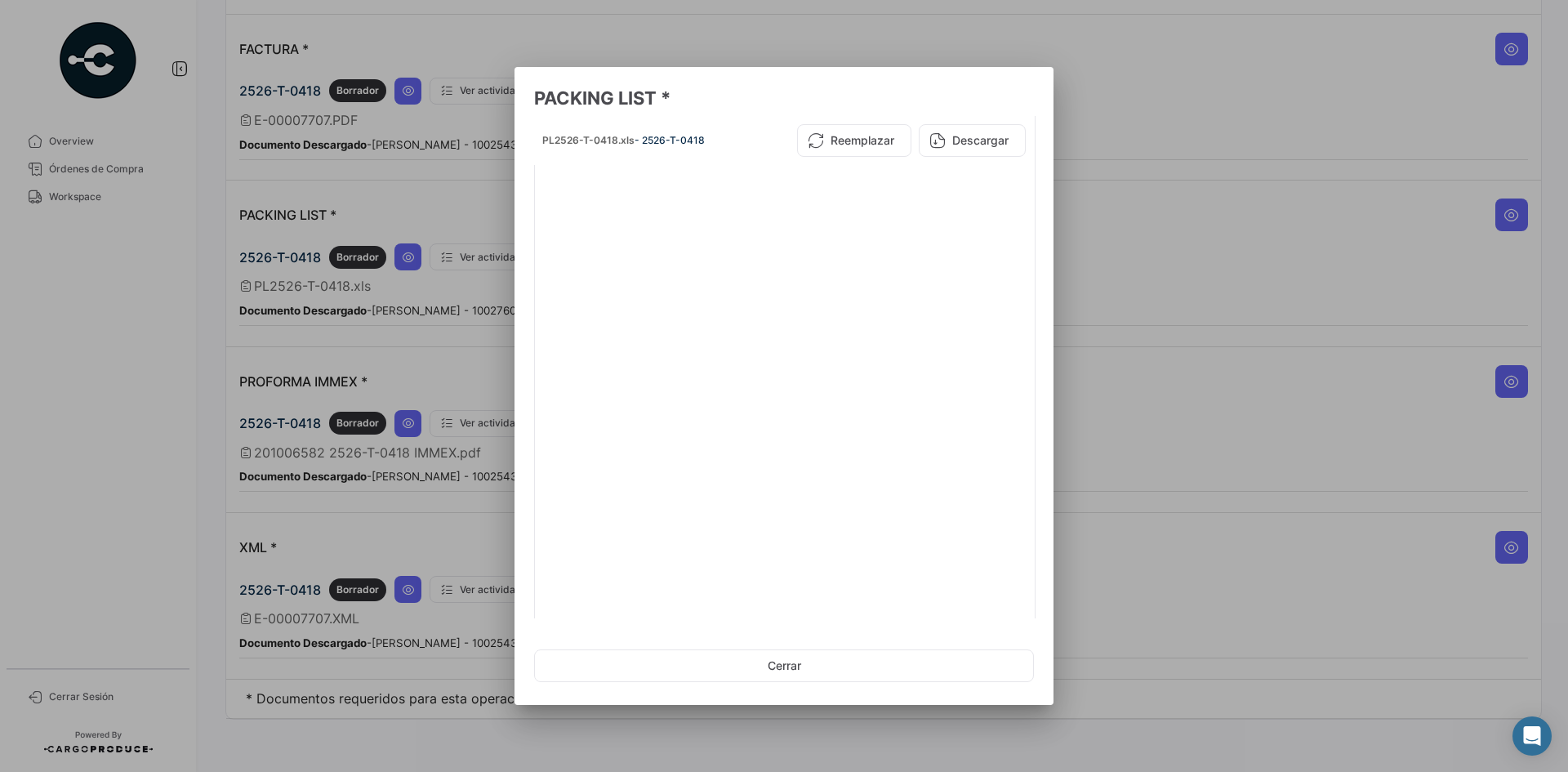
click at [1250, 143] on div at bounding box center [784, 386] width 1568 height 772
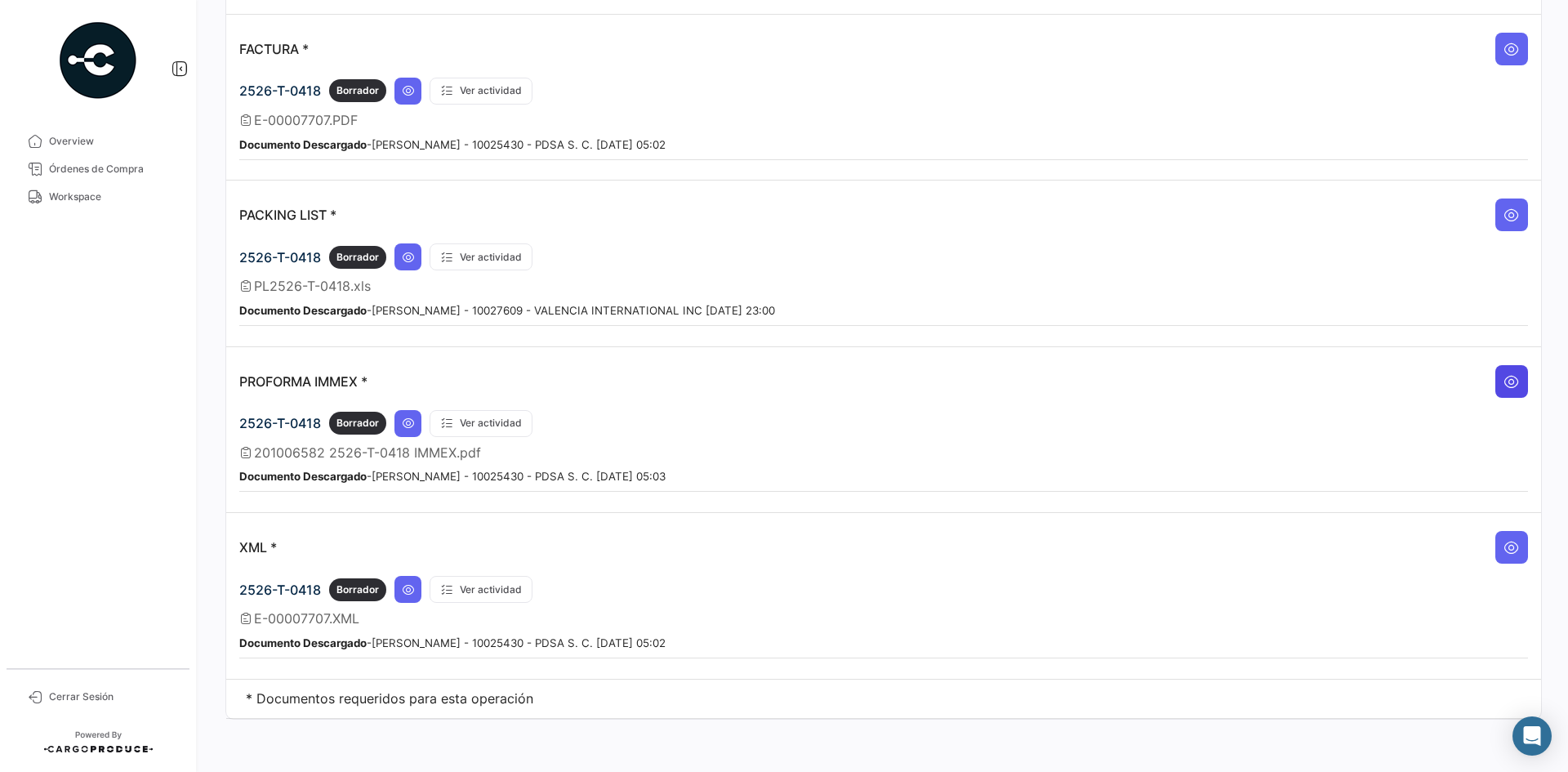
click at [1510, 380] on icon at bounding box center [1512, 381] width 16 height 16
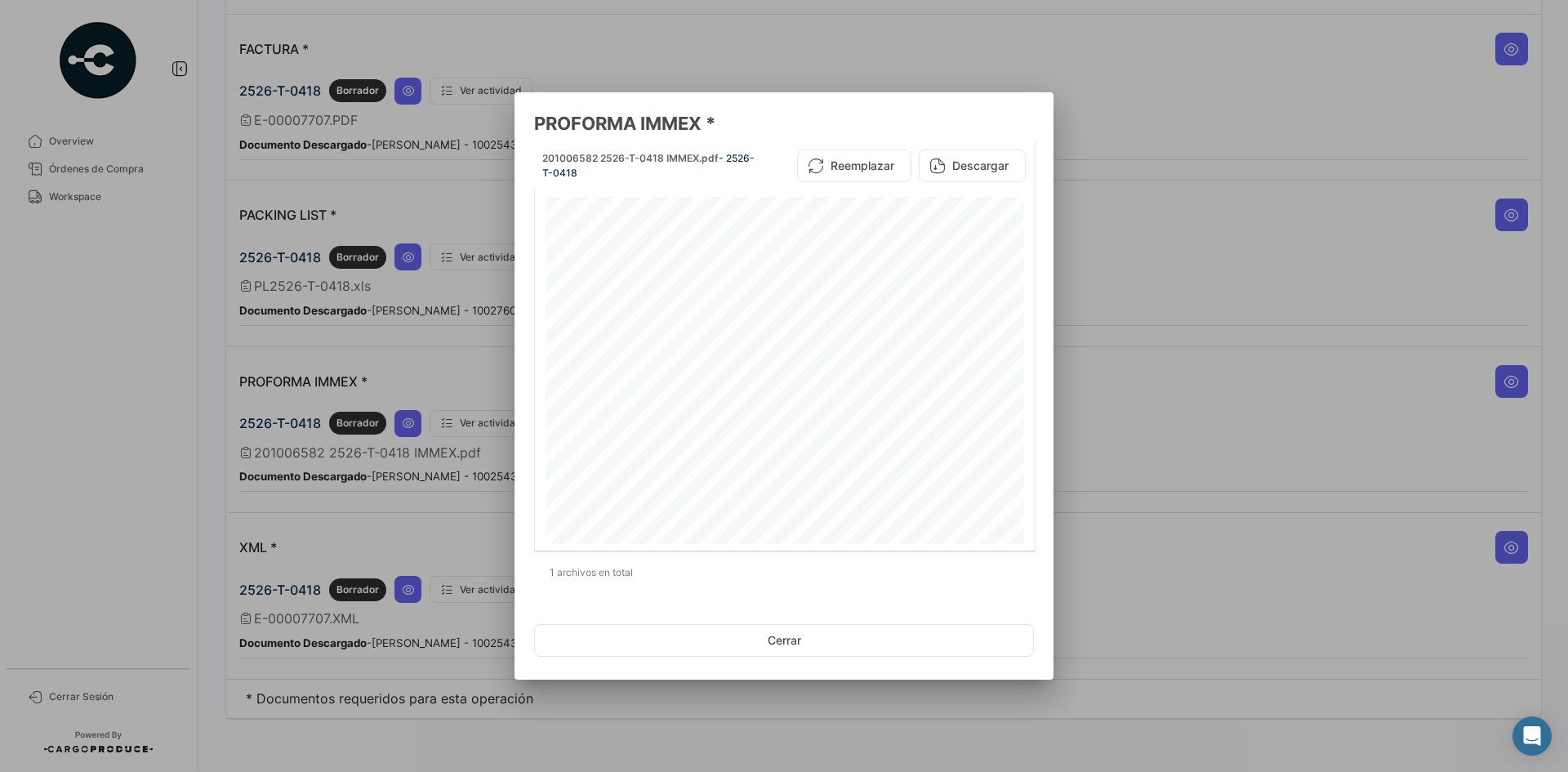
click at [1255, 260] on div at bounding box center [784, 386] width 1568 height 772
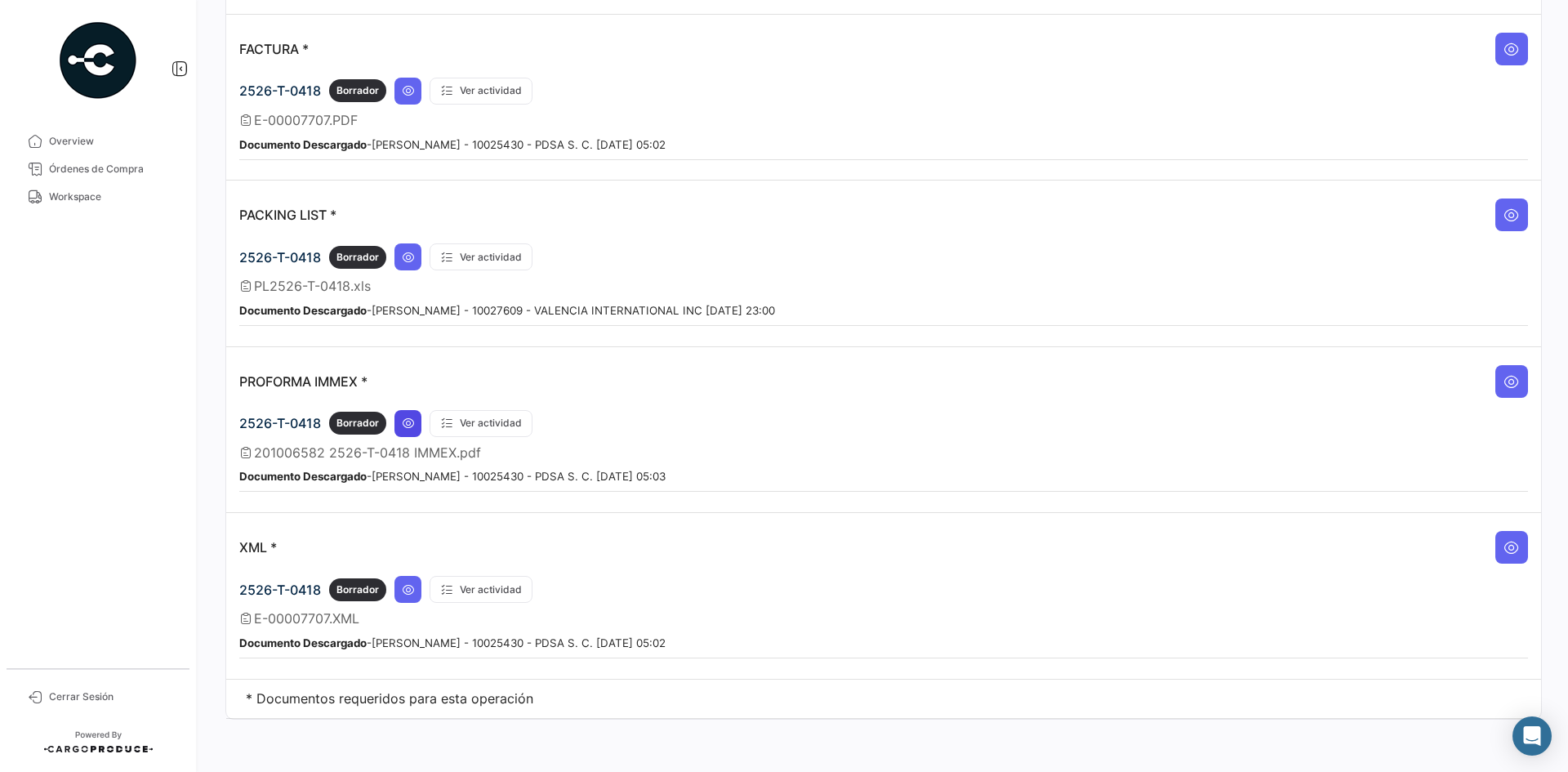
click at [403, 428] on icon at bounding box center [409, 423] width 14 height 14
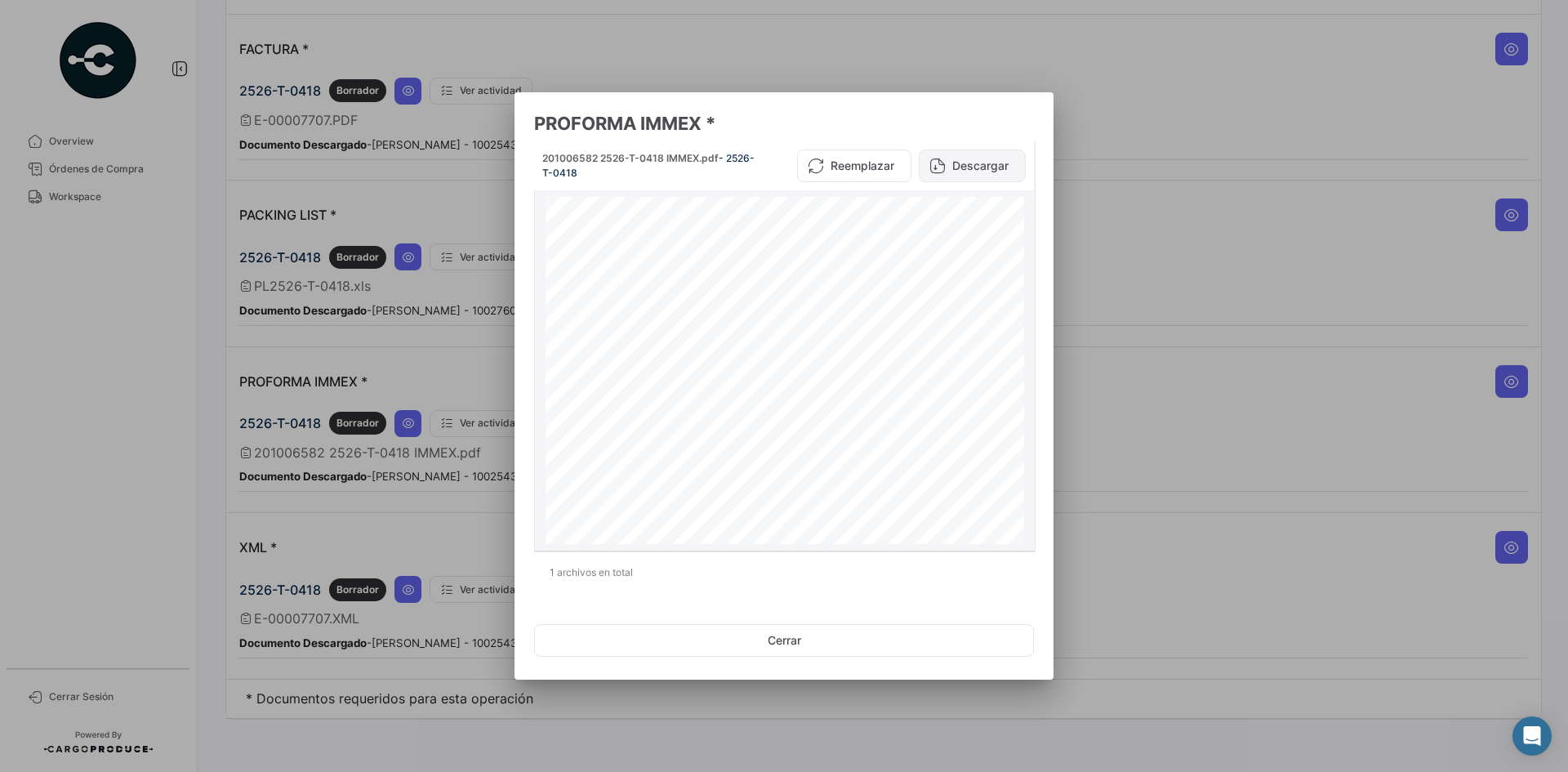
click at [969, 173] on button "Descargar" at bounding box center [972, 166] width 107 height 33
click at [1182, 295] on div at bounding box center [784, 386] width 1568 height 772
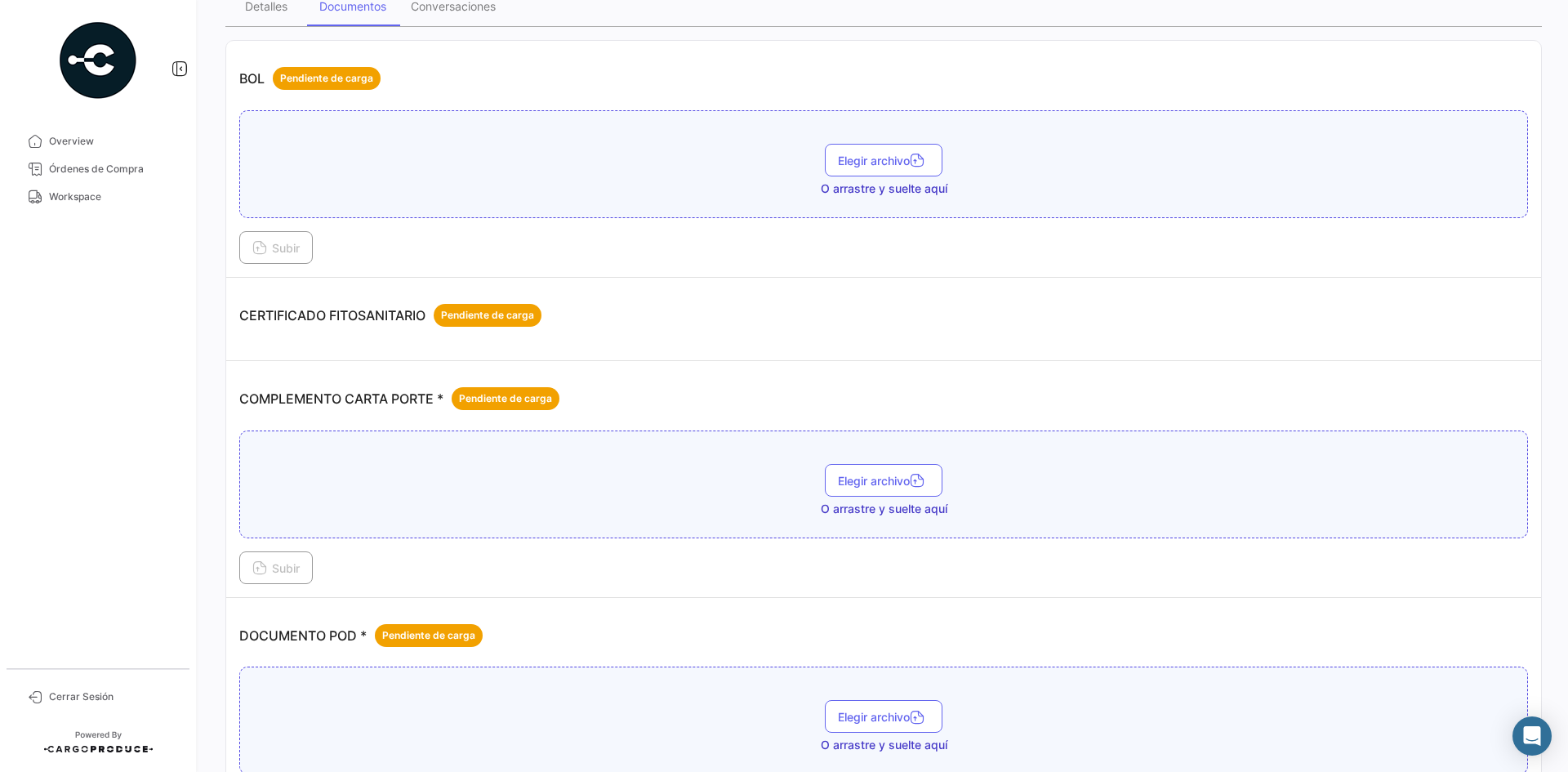
scroll to position [153, 0]
